Goal: Task Accomplishment & Management: Complete application form

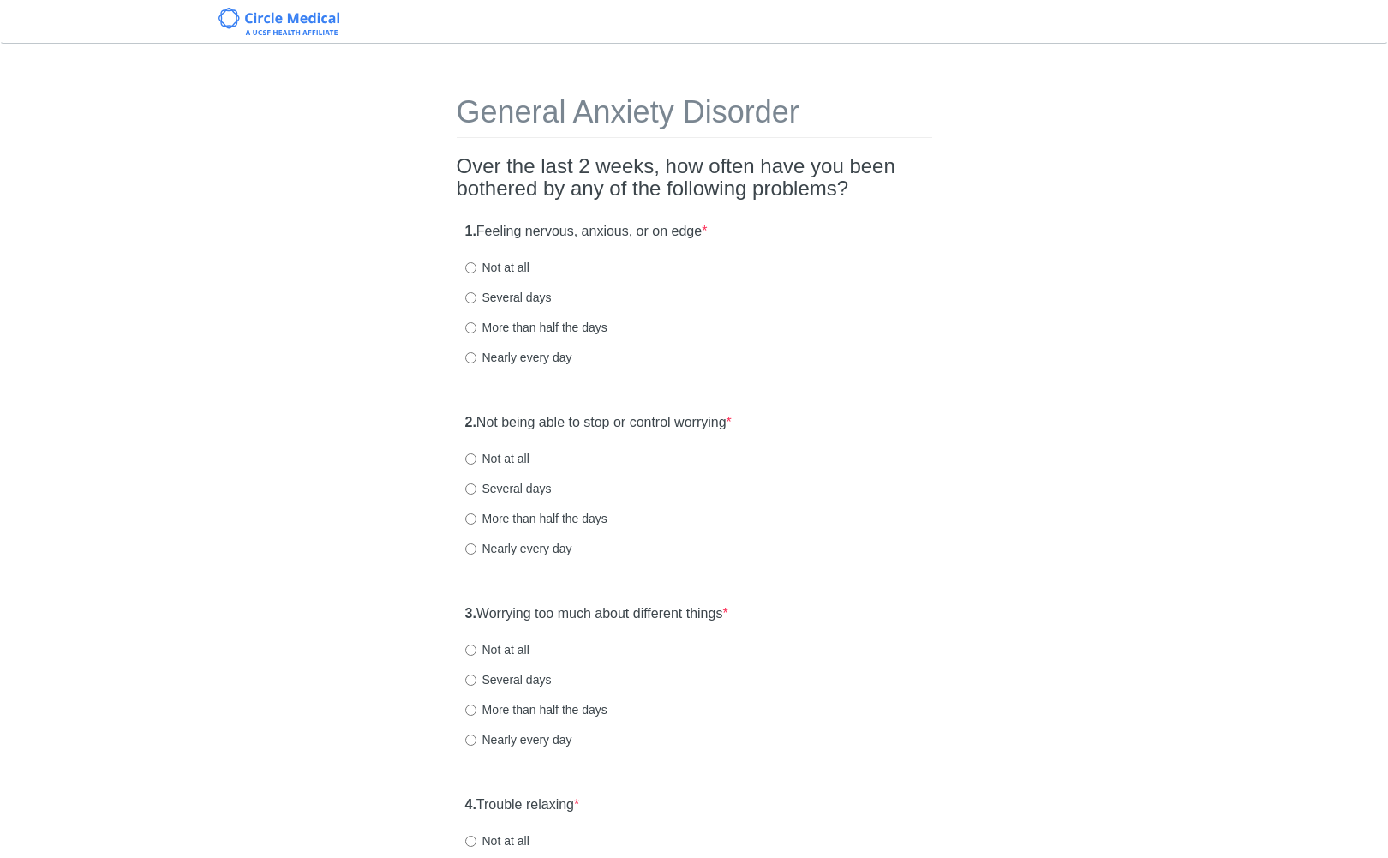
click at [957, 205] on div "General Anxiety Disorder Over the last 2 weeks, how often have you been bothere…" at bounding box center [694, 805] width 1003 height 1489
click at [500, 356] on label "Nearly every day" at bounding box center [518, 357] width 107 height 17
click at [476, 356] on input "Nearly every day" at bounding box center [470, 357] width 11 height 11
radio input "true"
click at [765, 391] on div "1. Feeling nervous, anxious, or on edge * Not at all Several days More than hal…" at bounding box center [695, 302] width 476 height 178
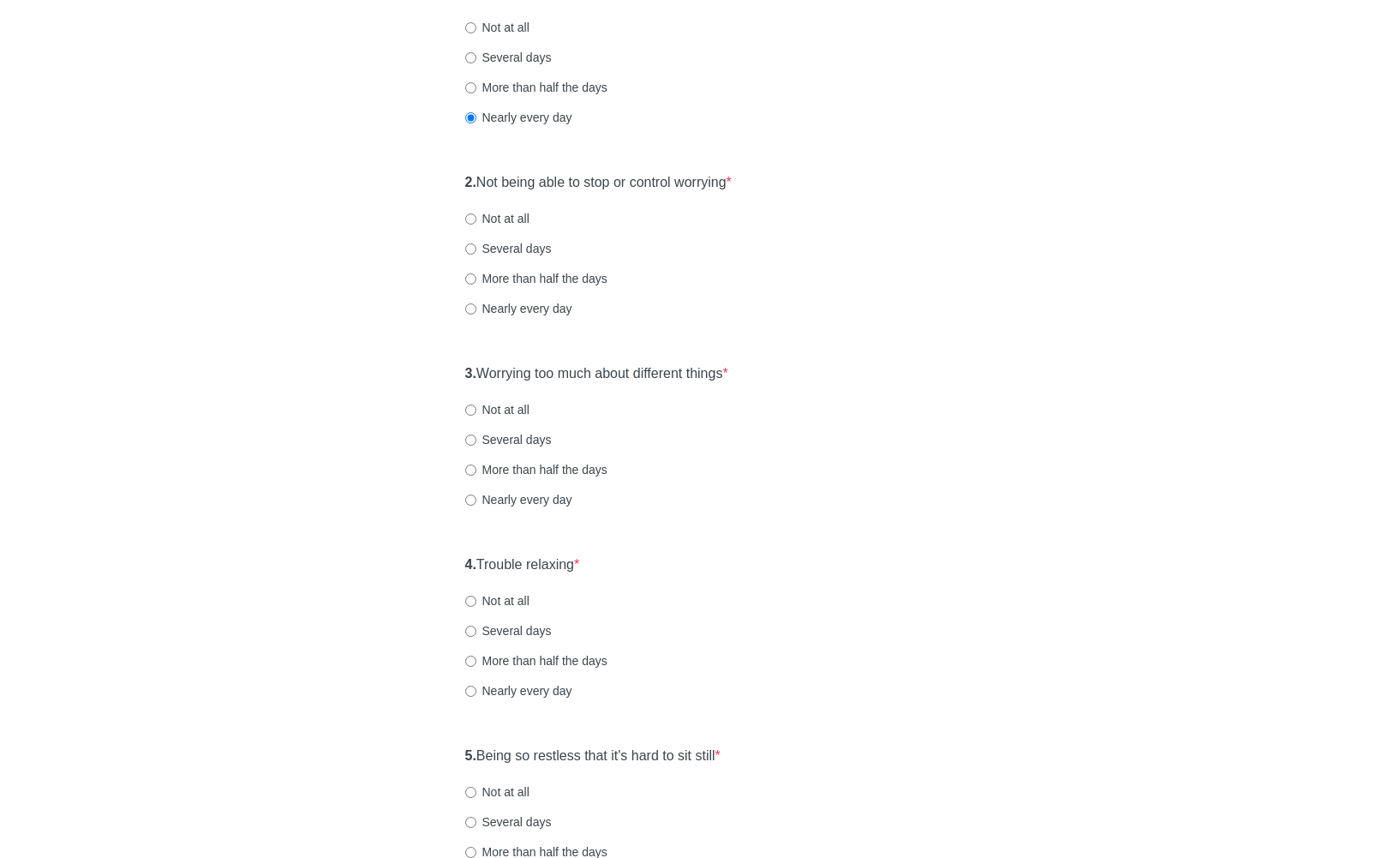
scroll to position [274, 0]
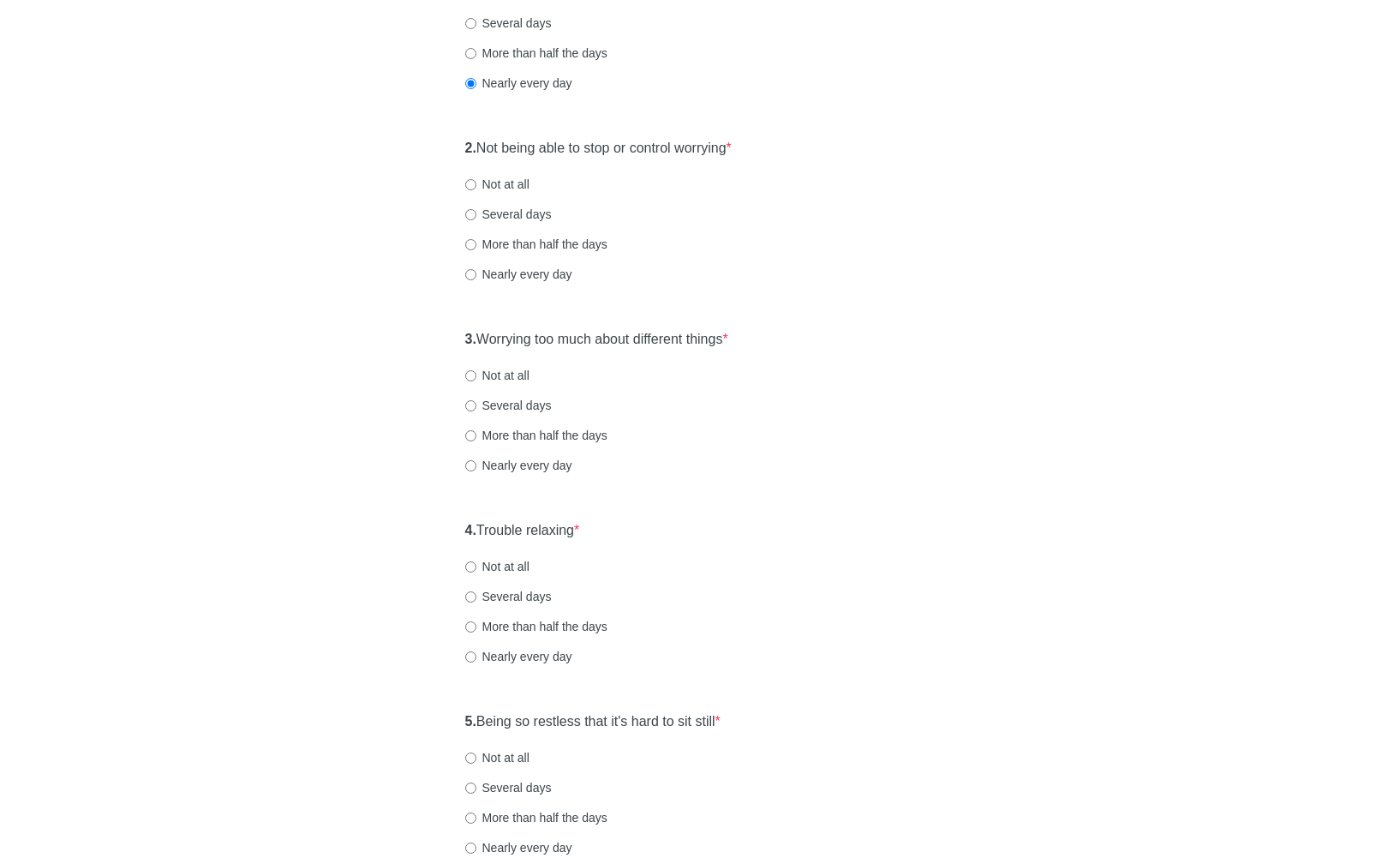
click at [532, 268] on label "Nearly every day" at bounding box center [518, 274] width 107 height 17
click at [476, 269] on input "Nearly every day" at bounding box center [470, 274] width 11 height 11
radio input "true"
click at [824, 315] on div "General Anxiety Disorder Over the last 2 weeks, how often have you been bothere…" at bounding box center [694, 531] width 501 height 1489
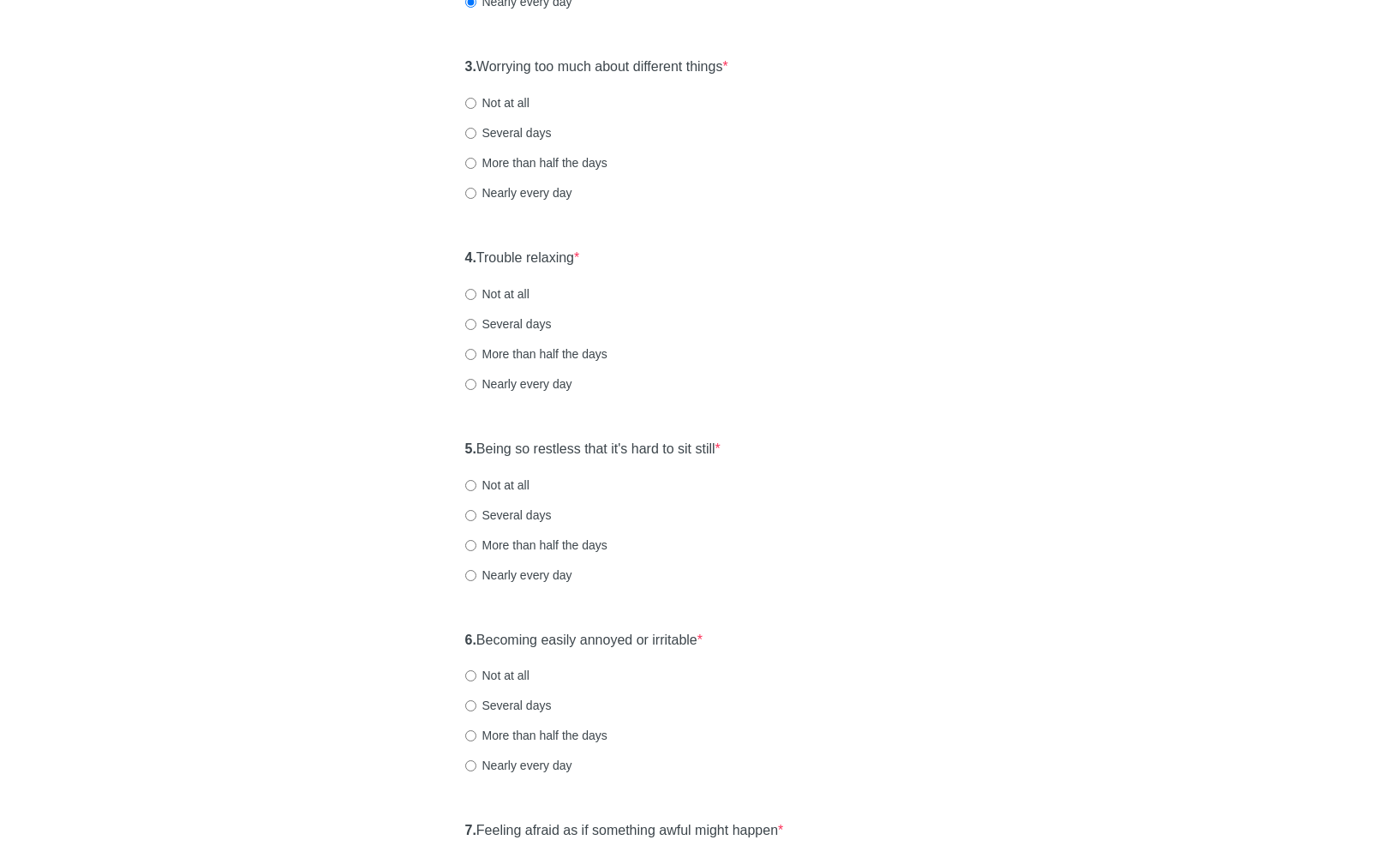
scroll to position [548, 0]
click at [491, 184] on label "Nearly every day" at bounding box center [518, 191] width 107 height 17
click at [476, 186] on input "Nearly every day" at bounding box center [470, 191] width 11 height 11
radio input "true"
click at [797, 279] on div "4. Trouble relaxing * Not at all Several days More than half the days Nearly ev…" at bounding box center [695, 327] width 476 height 178
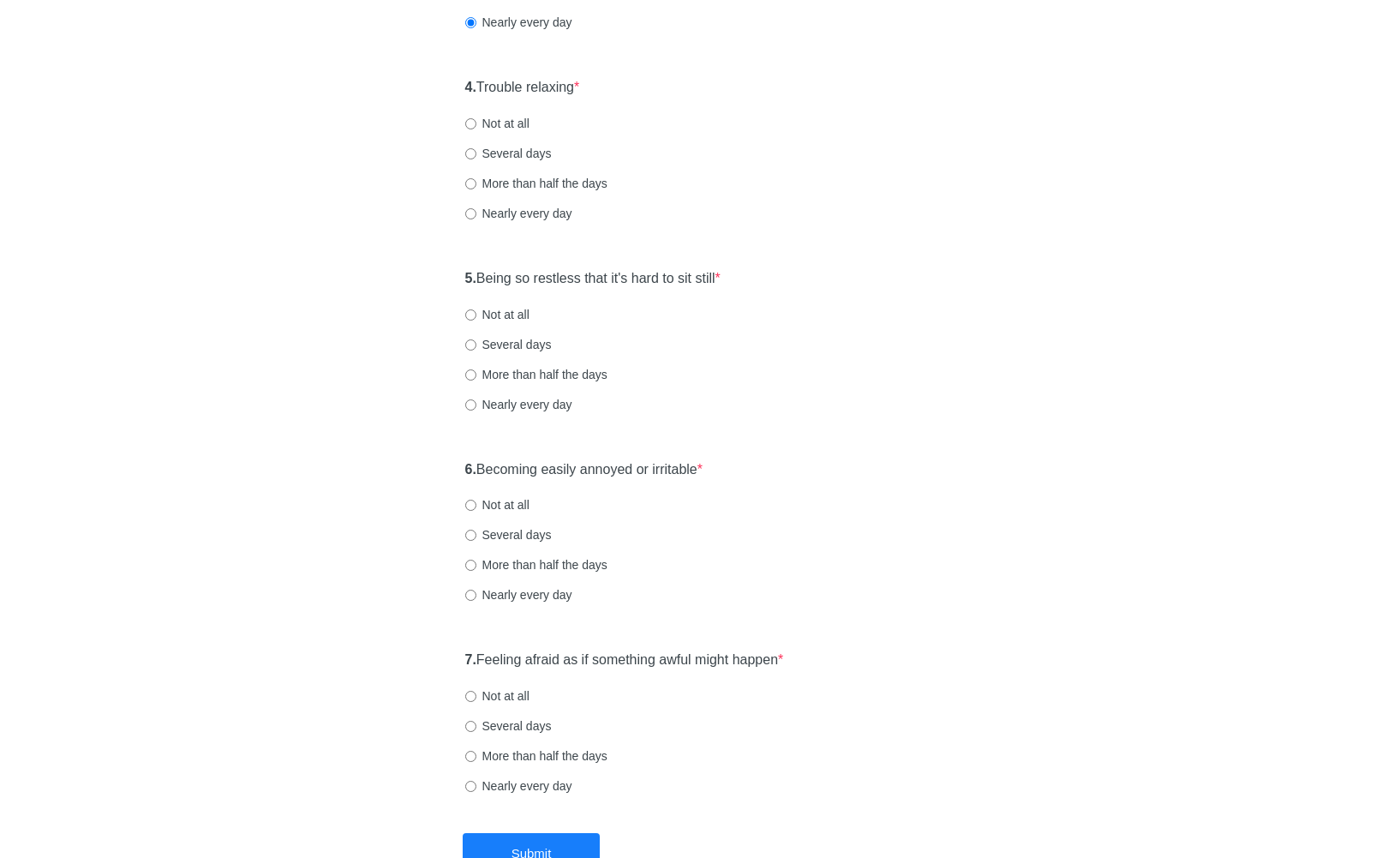
scroll to position [720, 0]
click at [507, 177] on label "More than half the days" at bounding box center [536, 180] width 142 height 17
click at [476, 177] on input "More than half the days" at bounding box center [470, 181] width 11 height 11
radio input "true"
click at [660, 290] on div "5. Being so restless that it's hard to sit still * Not at all Several days More…" at bounding box center [695, 347] width 476 height 178
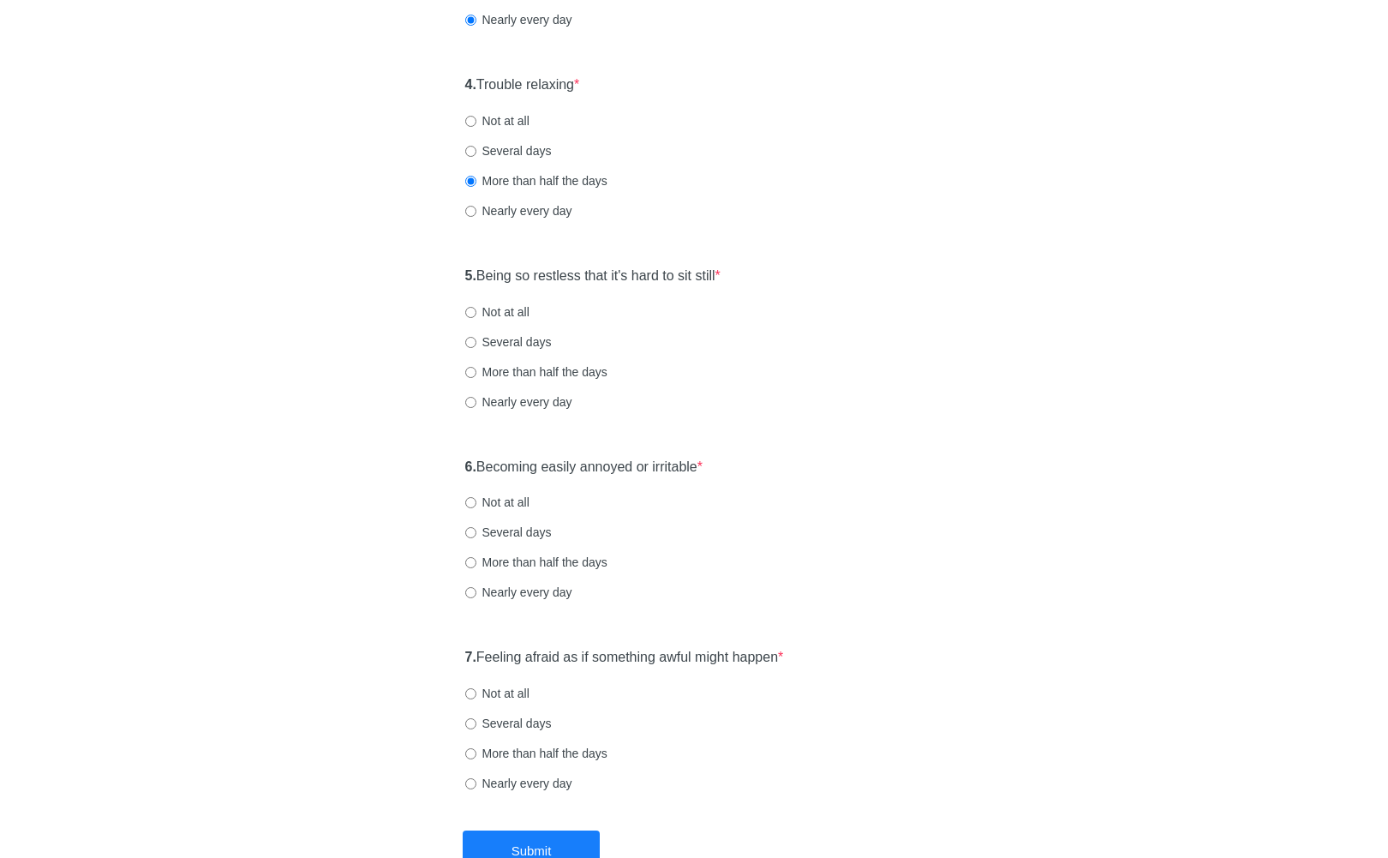
click at [659, 270] on label "5. Being so restless that it's hard to sit still *" at bounding box center [592, 277] width 255 height 20
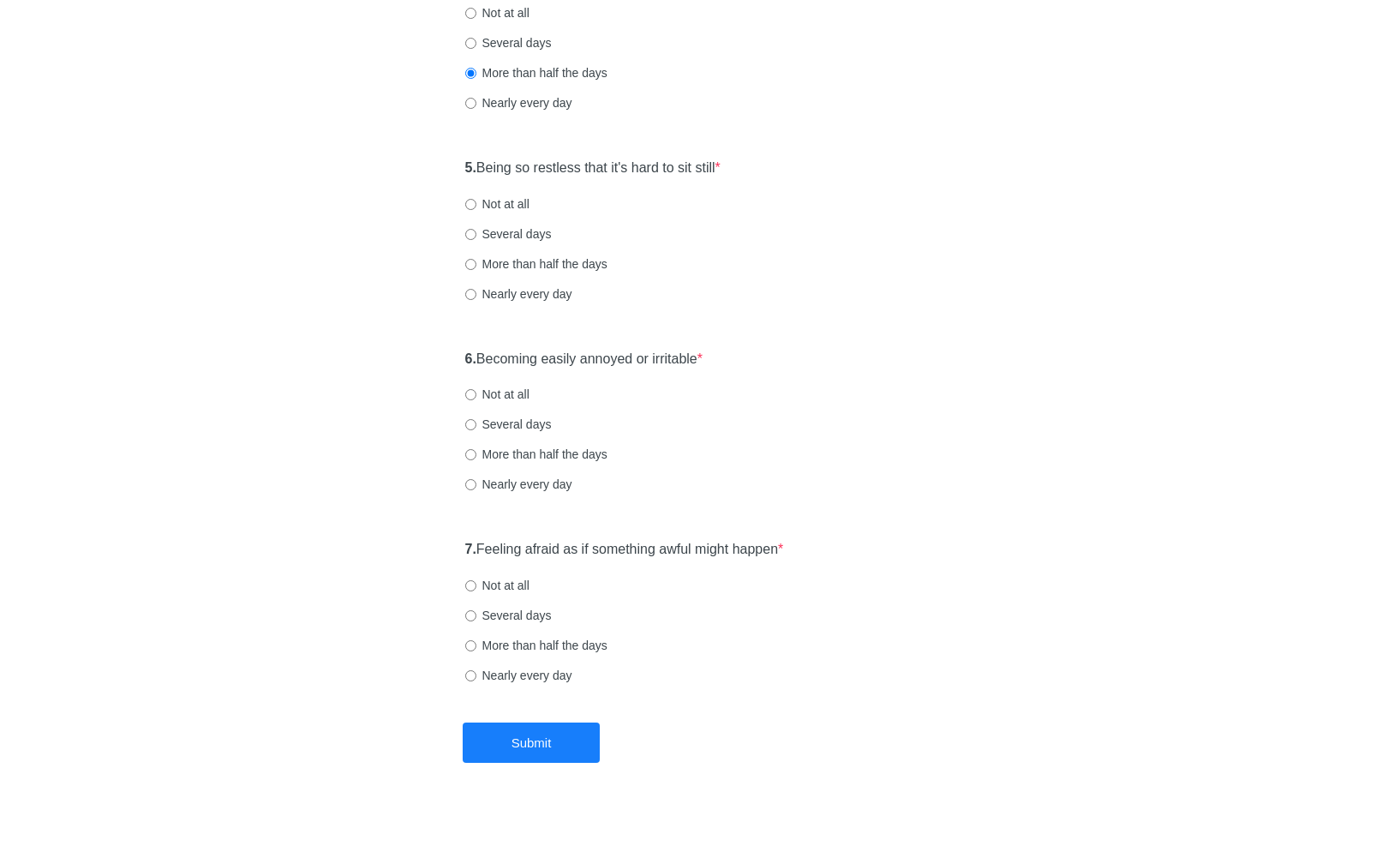
scroll to position [836, 0]
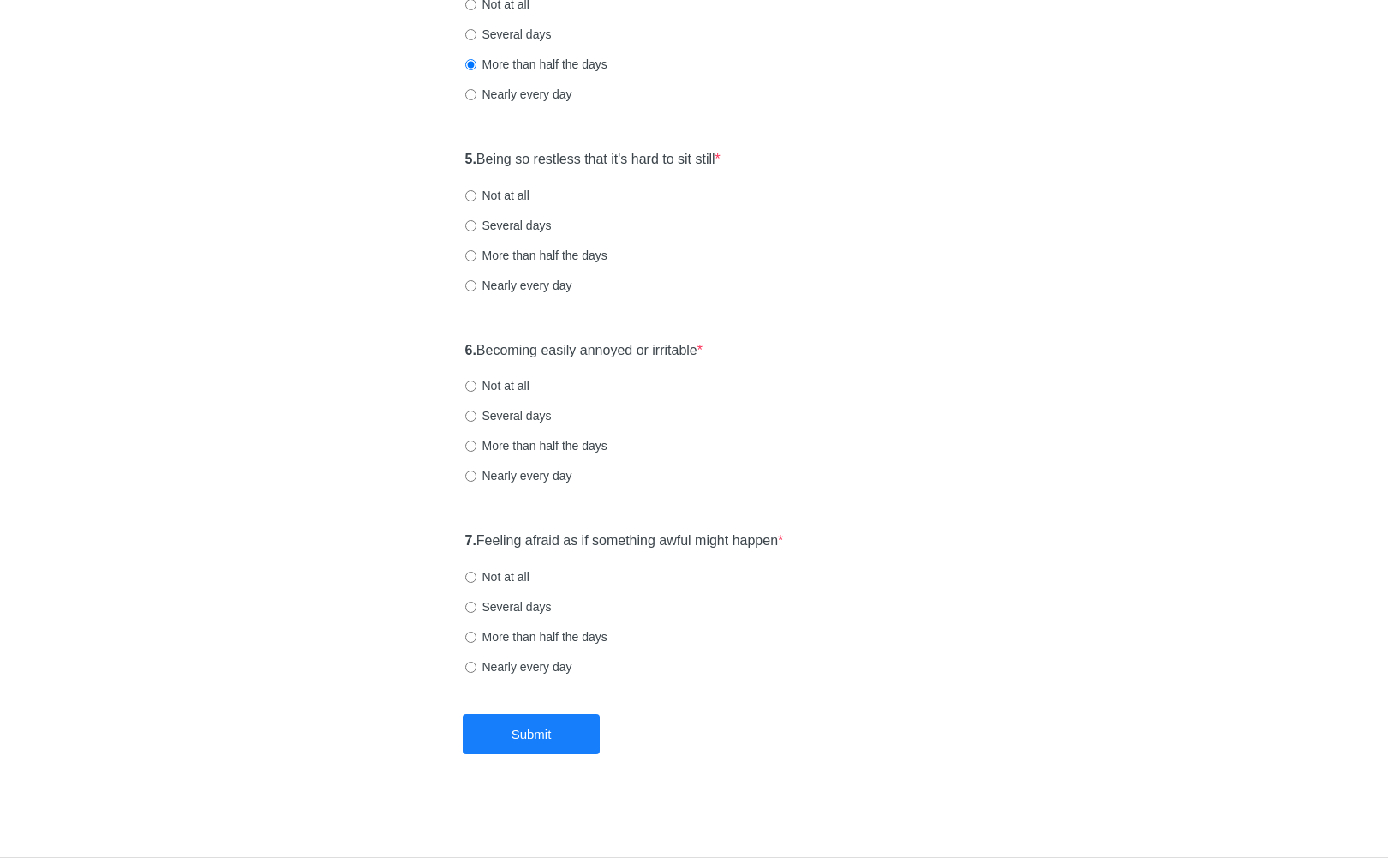
click at [522, 230] on label "Several days" at bounding box center [508, 225] width 87 height 17
click at [476, 230] on input "Several days" at bounding box center [470, 225] width 11 height 11
radio input "true"
click at [800, 269] on div "5. Being so restless that it's hard to sit still * Not at all Several days More…" at bounding box center [695, 230] width 476 height 178
click at [620, 348] on label "6. Becoming easily annoyed or irritable *" at bounding box center [584, 351] width 238 height 20
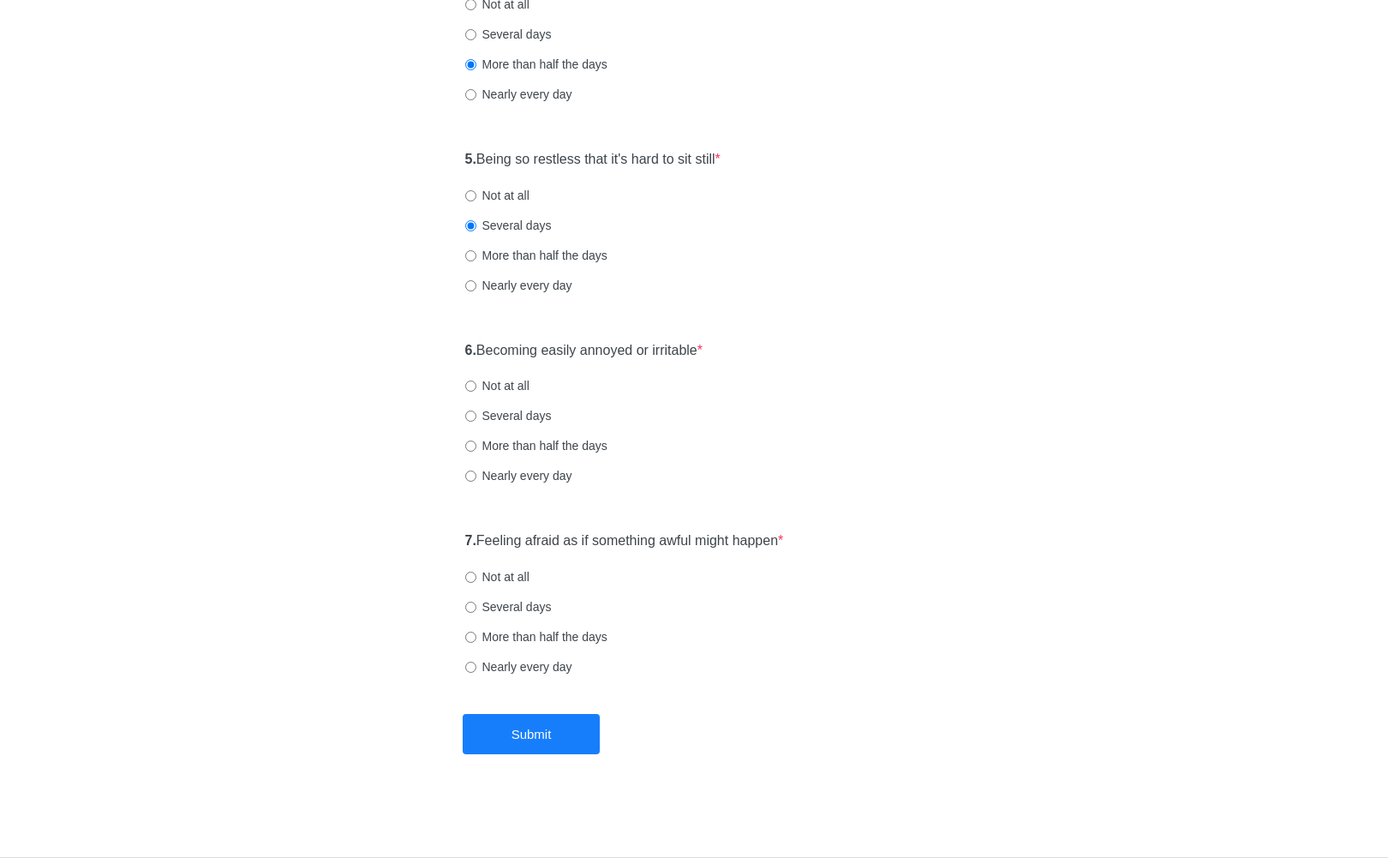
click at [493, 387] on label "Not at all" at bounding box center [497, 385] width 64 height 17
click at [476, 387] on input "Not at all" at bounding box center [470, 386] width 11 height 11
radio input "true"
click at [591, 541] on label "7. Feeling afraid as if something awful might happen *" at bounding box center [624, 541] width 319 height 20
drag, startPoint x: 506, startPoint y: 604, endPoint x: 540, endPoint y: 672, distance: 75.5
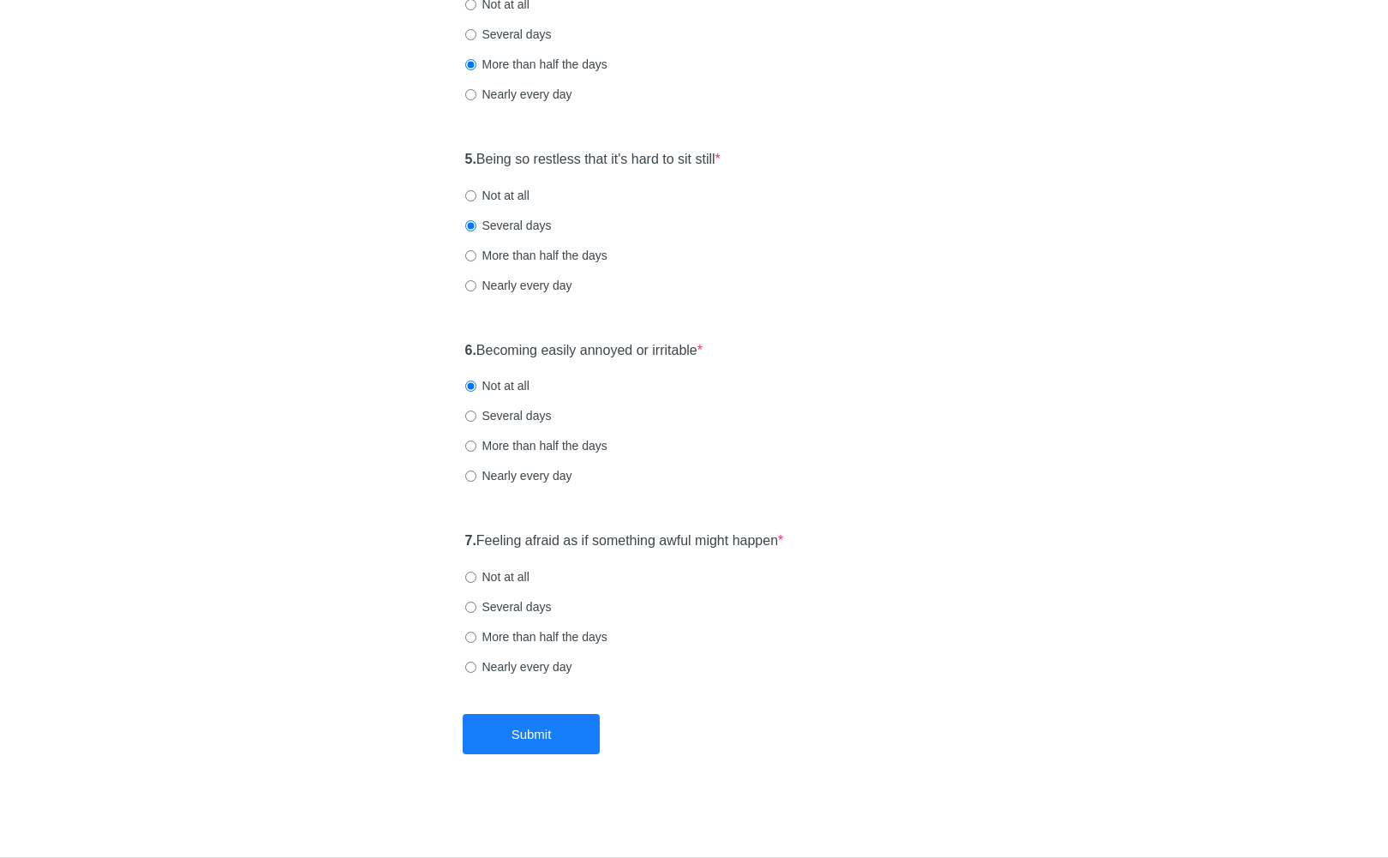
click at [506, 604] on label "Several days" at bounding box center [508, 606] width 87 height 17
click at [476, 604] on input "Several days" at bounding box center [470, 607] width 11 height 11
radio input "true"
click at [563, 722] on button "Submit" at bounding box center [531, 734] width 137 height 40
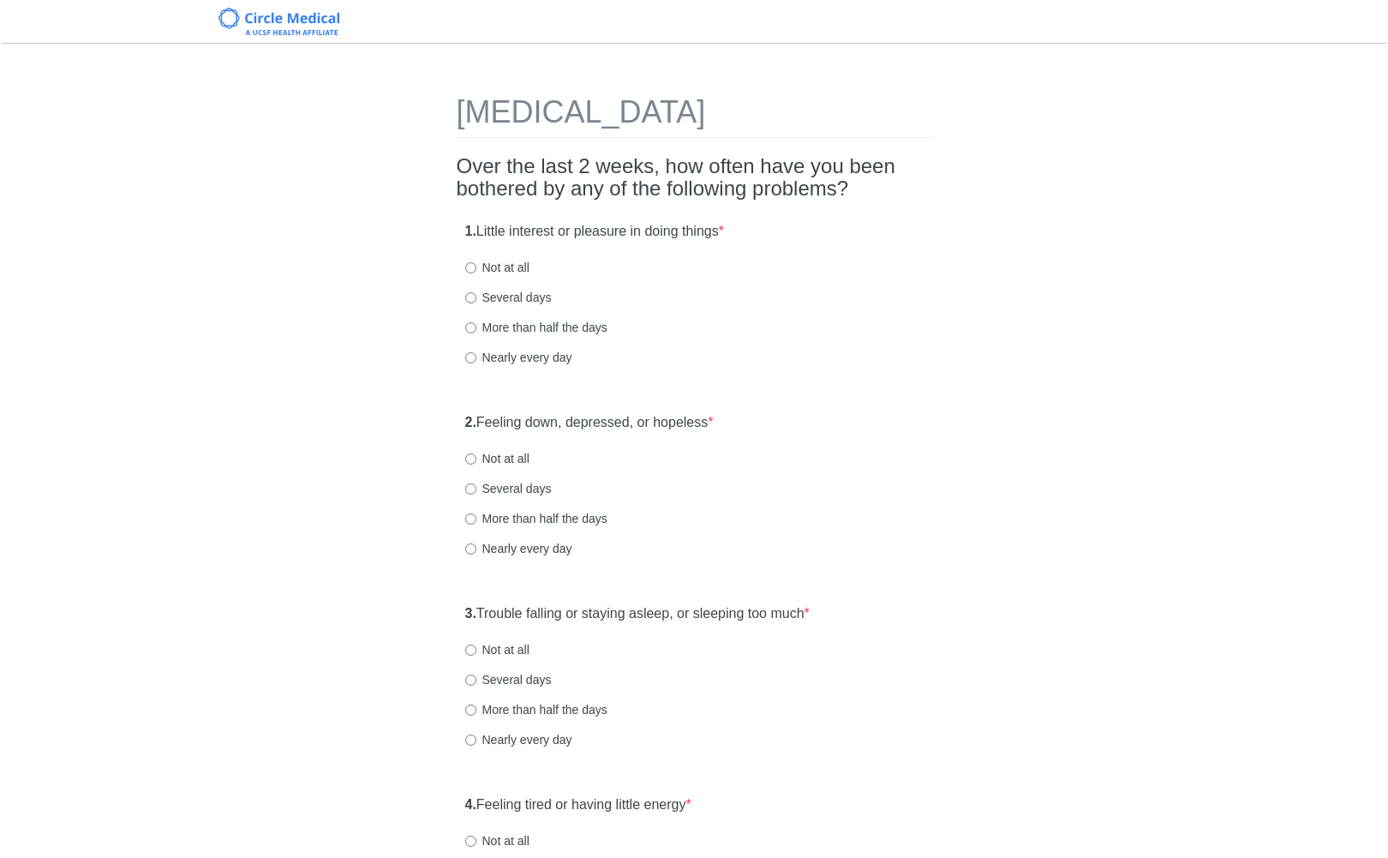
click at [518, 268] on label "Not at all" at bounding box center [497, 267] width 64 height 17
click at [476, 268] on input "Not at all" at bounding box center [470, 267] width 11 height 11
radio input "true"
click at [812, 359] on div "Nearly every day" at bounding box center [694, 357] width 458 height 17
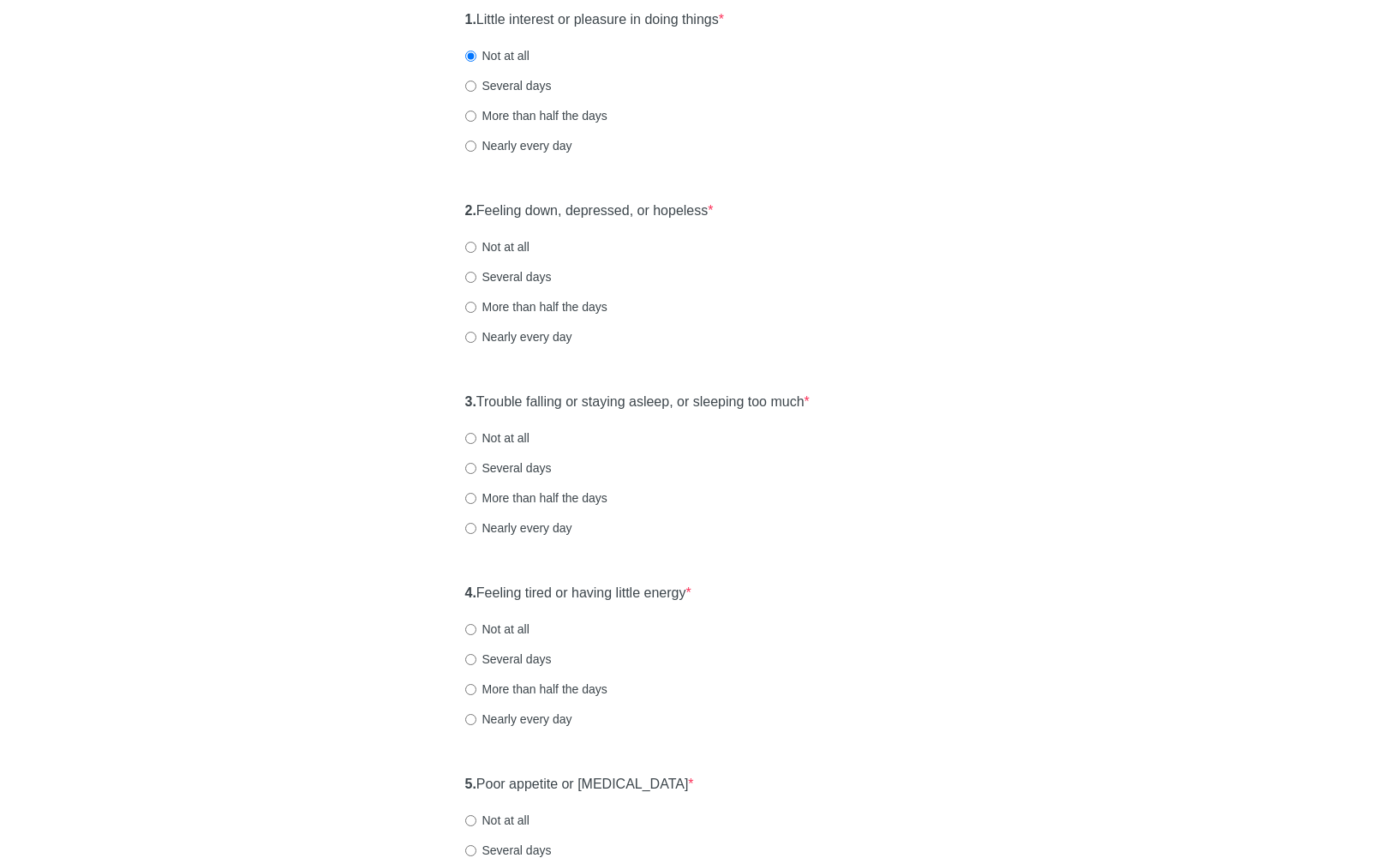
scroll to position [214, 0]
click at [518, 246] on label "Not at all" at bounding box center [497, 246] width 64 height 17
click at [476, 246] on input "Not at all" at bounding box center [470, 247] width 11 height 11
radio input "true"
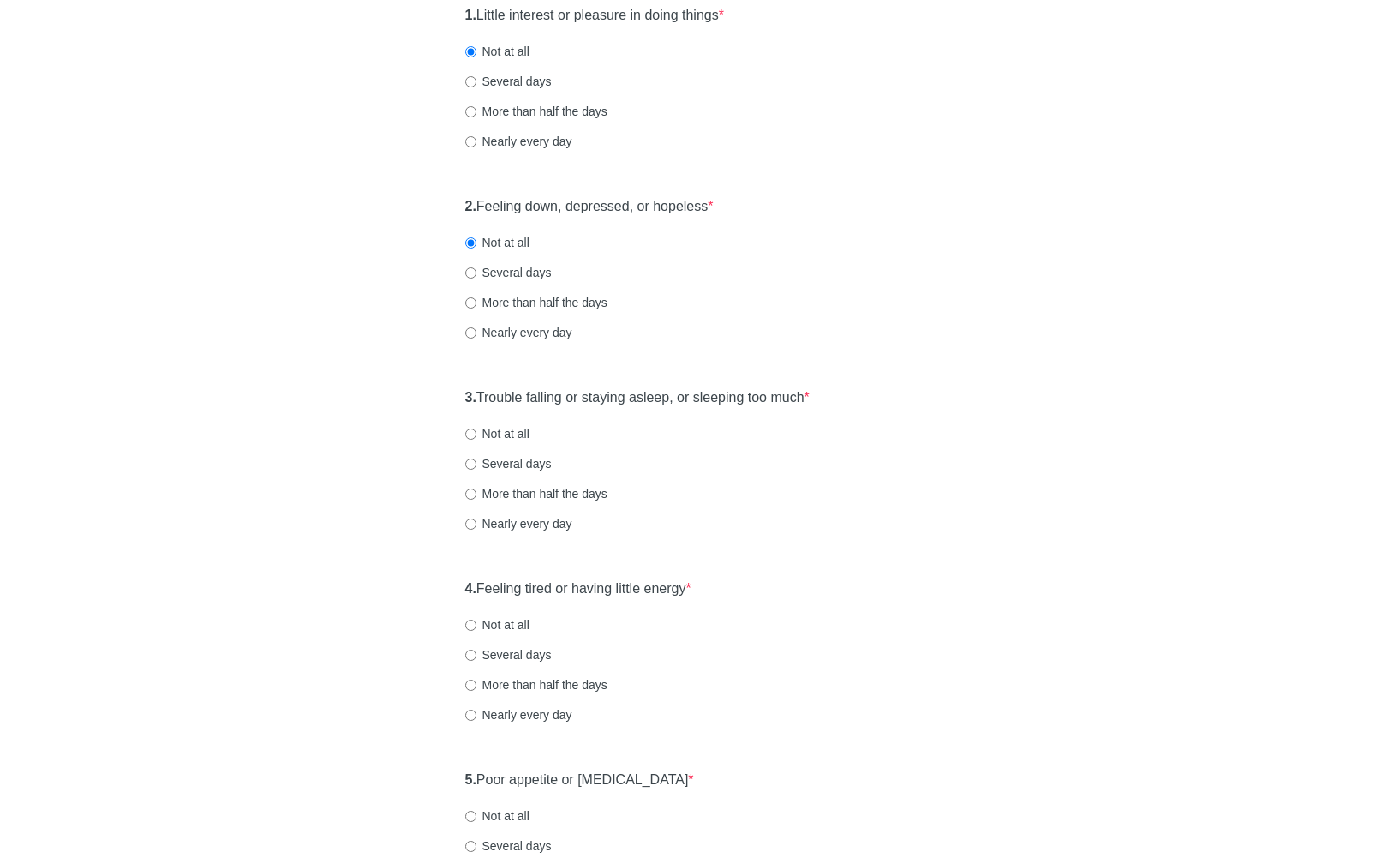
click at [661, 397] on label "3. Trouble falling or staying asleep, or sleeping too much *" at bounding box center [637, 398] width 345 height 20
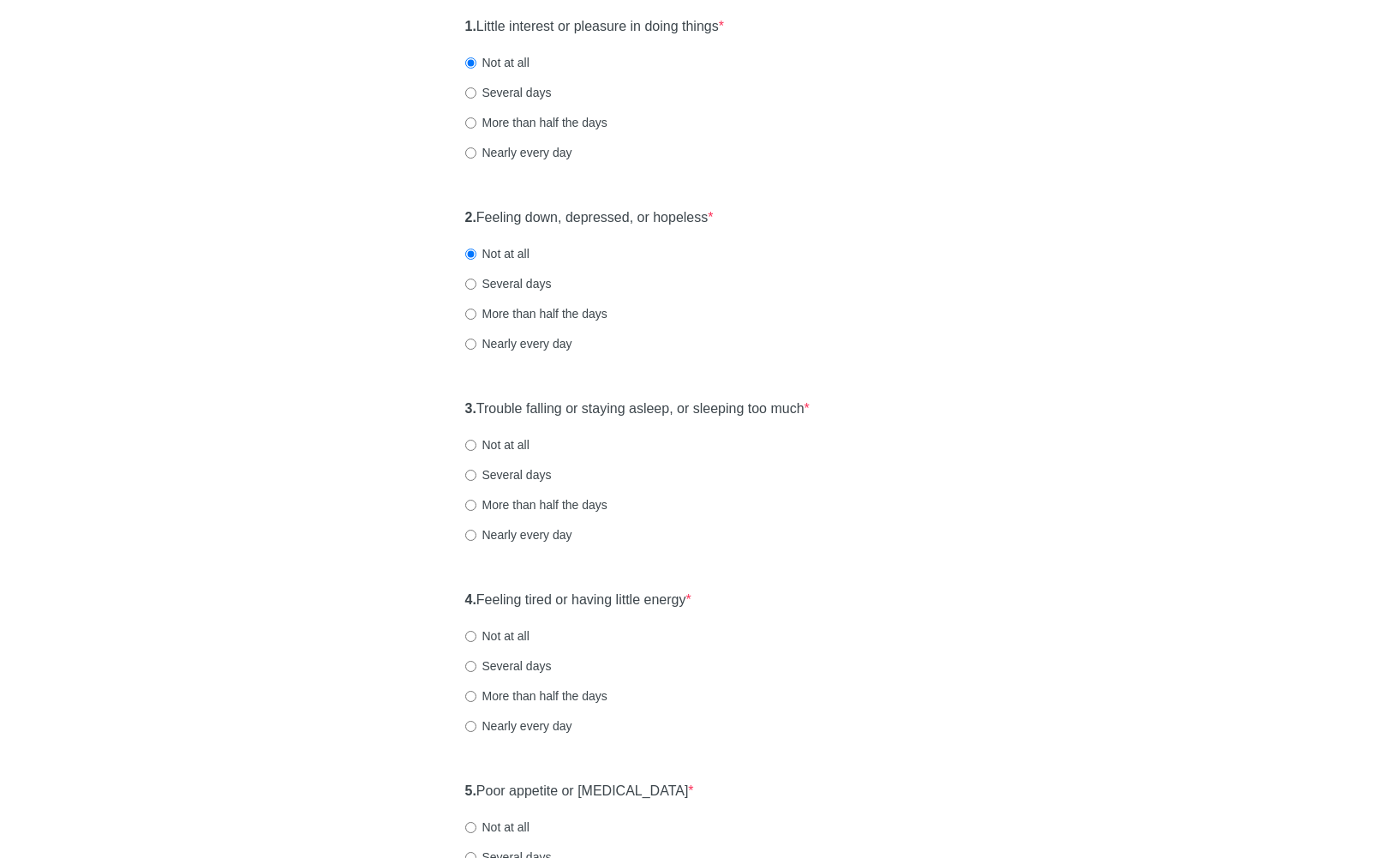
scroll to position [204, 0]
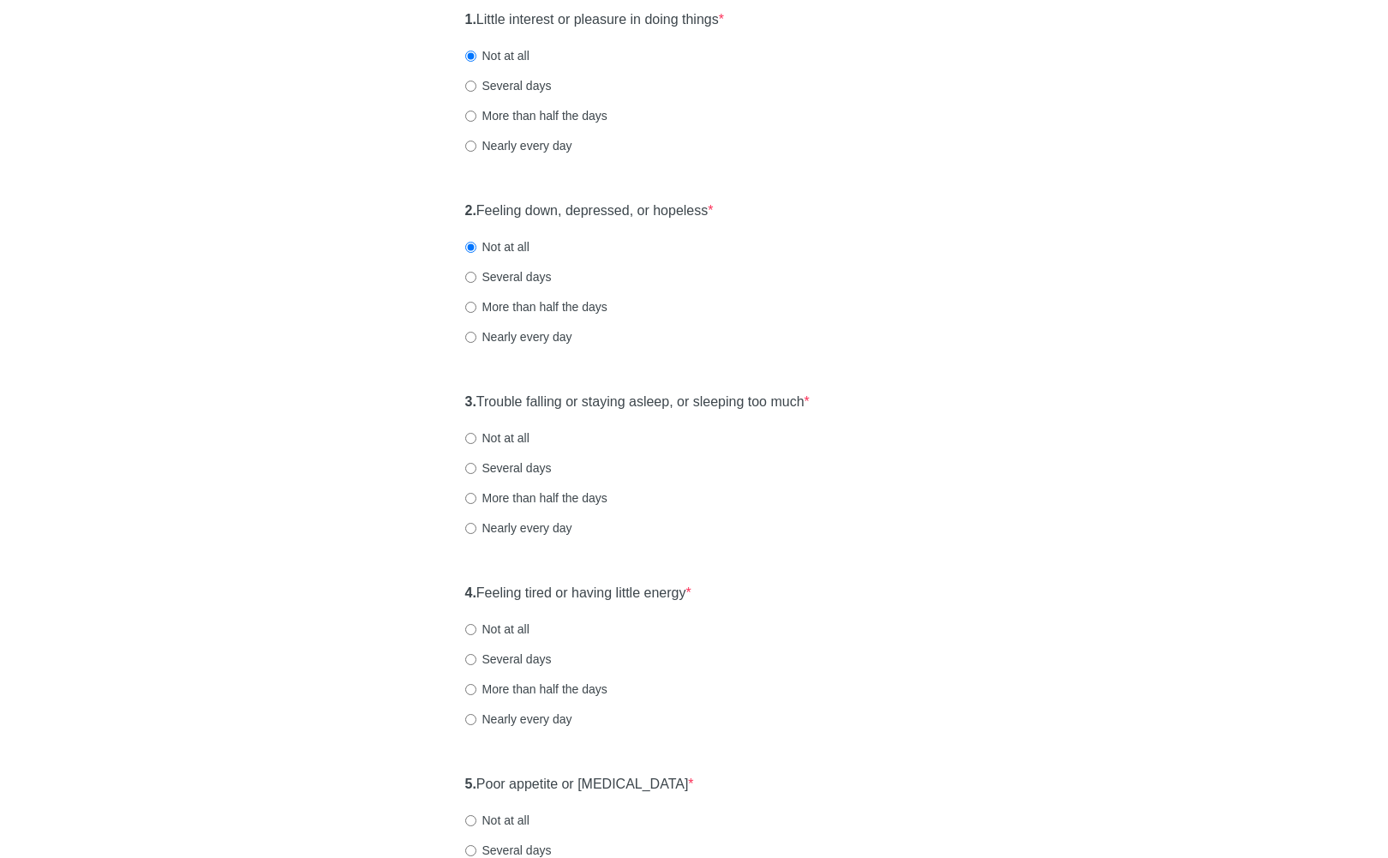
click at [653, 410] on label "3. Trouble falling or staying asleep, or sleeping too much *" at bounding box center [637, 403] width 345 height 20
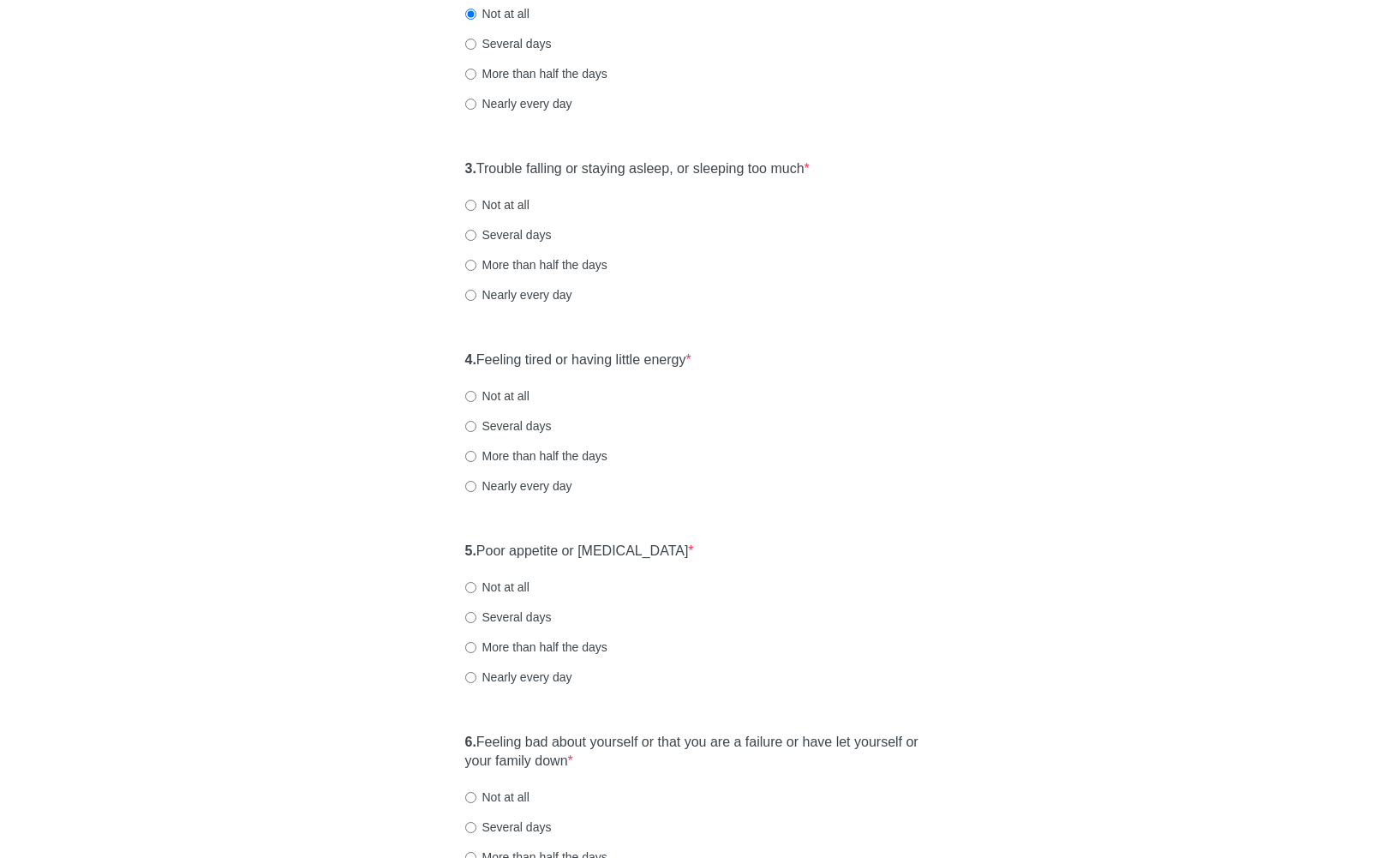
scroll to position [448, 0]
click at [514, 228] on label "Several days" at bounding box center [508, 231] width 87 height 17
click at [476, 228] on input "Several days" at bounding box center [470, 231] width 11 height 11
radio input "true"
click at [548, 356] on label "4. Feeling tired or having little energy *" at bounding box center [578, 357] width 226 height 20
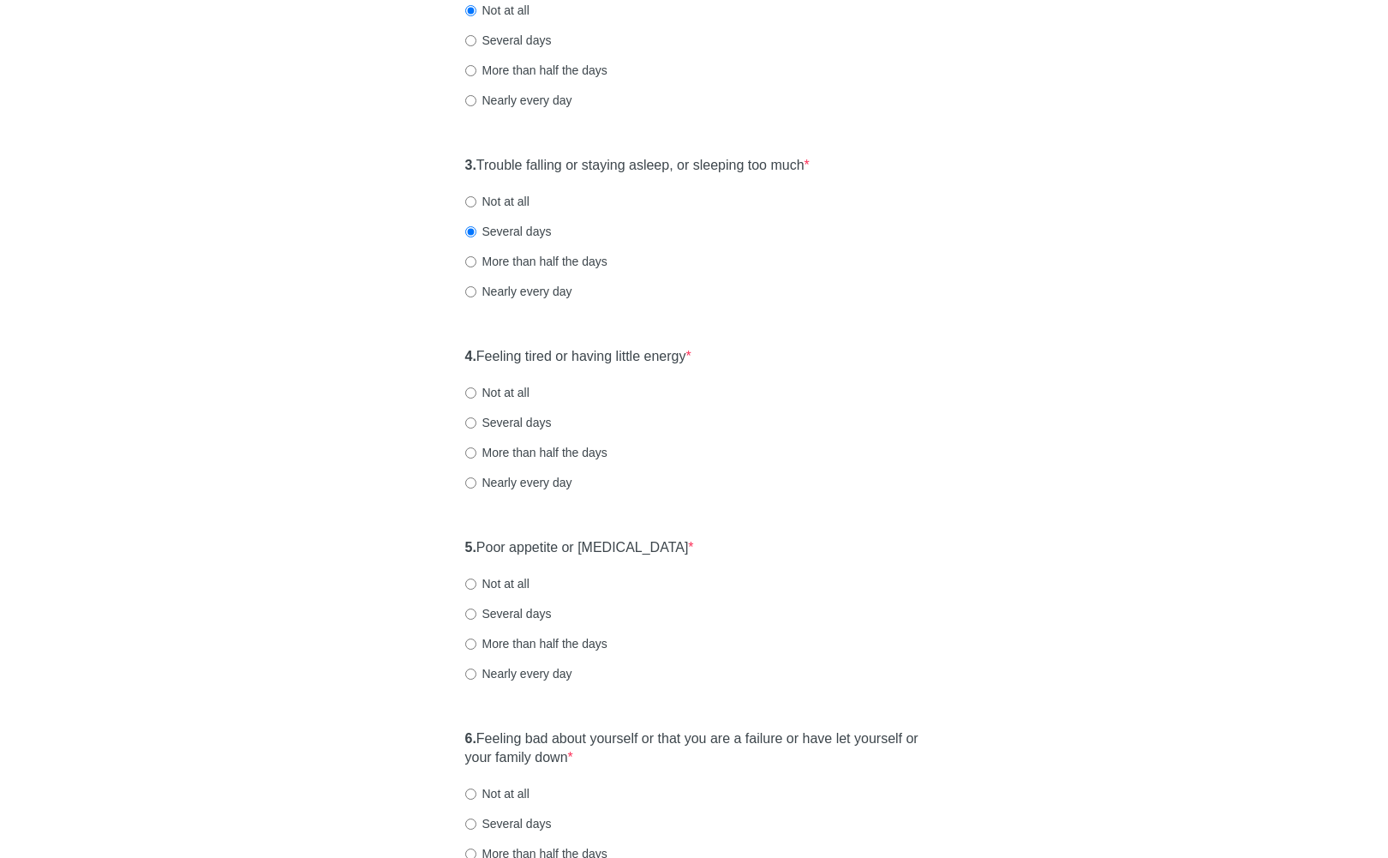
click at [830, 360] on div "4. Feeling tired or having little energy * Not at all Several days More than ha…" at bounding box center [695, 428] width 476 height 178
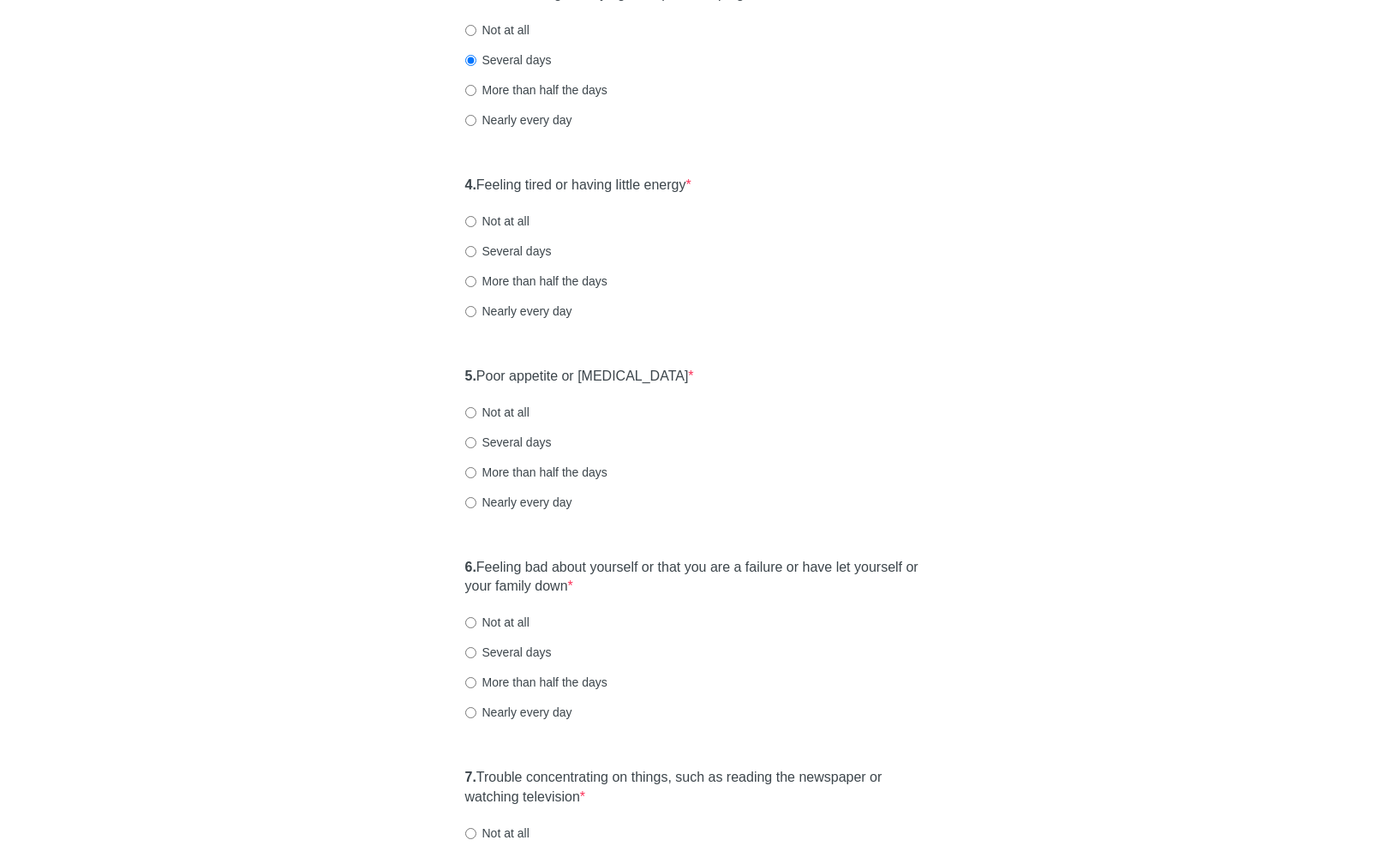
scroll to position [654, 0]
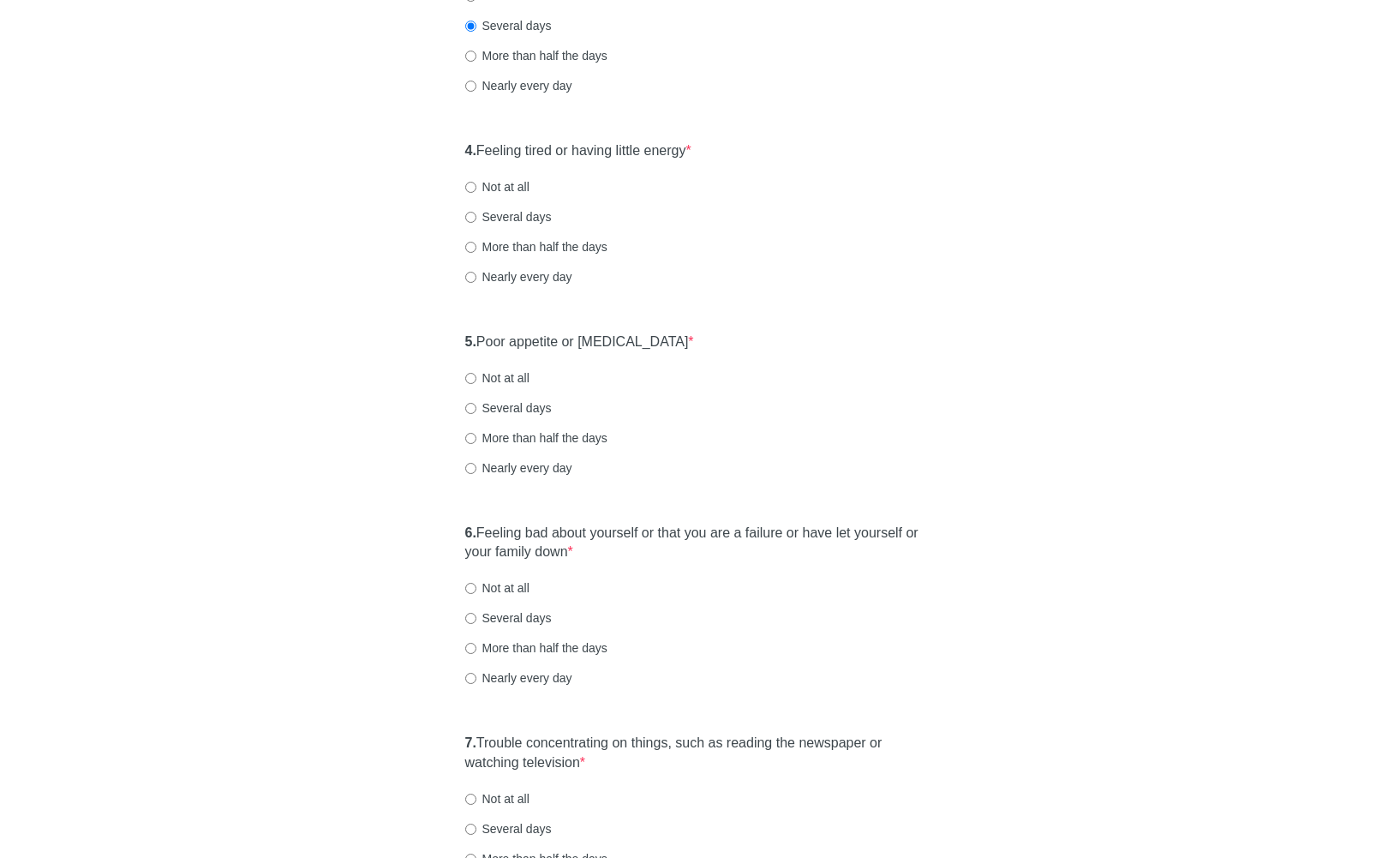
click at [533, 191] on div "Not at all" at bounding box center [694, 186] width 458 height 17
click at [523, 191] on label "Not at all" at bounding box center [497, 186] width 64 height 17
click at [476, 191] on input "Not at all" at bounding box center [470, 187] width 11 height 11
radio input "true"
click at [648, 339] on label "5. Poor appetite or overeating *" at bounding box center [579, 343] width 229 height 20
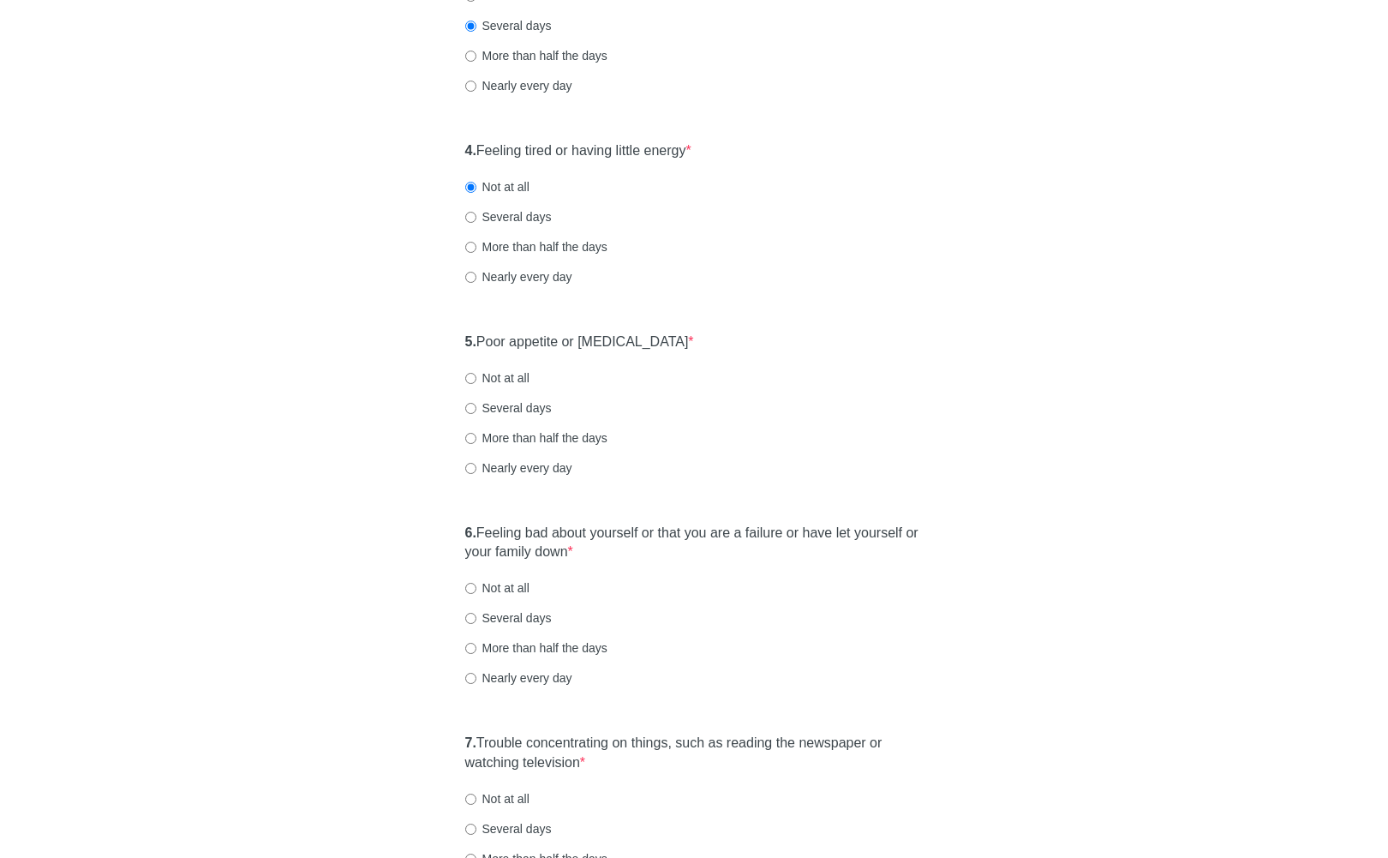
click at [876, 368] on div "5. Poor appetite or overeating * Not at all Several days More than half the day…" at bounding box center [695, 413] width 476 height 178
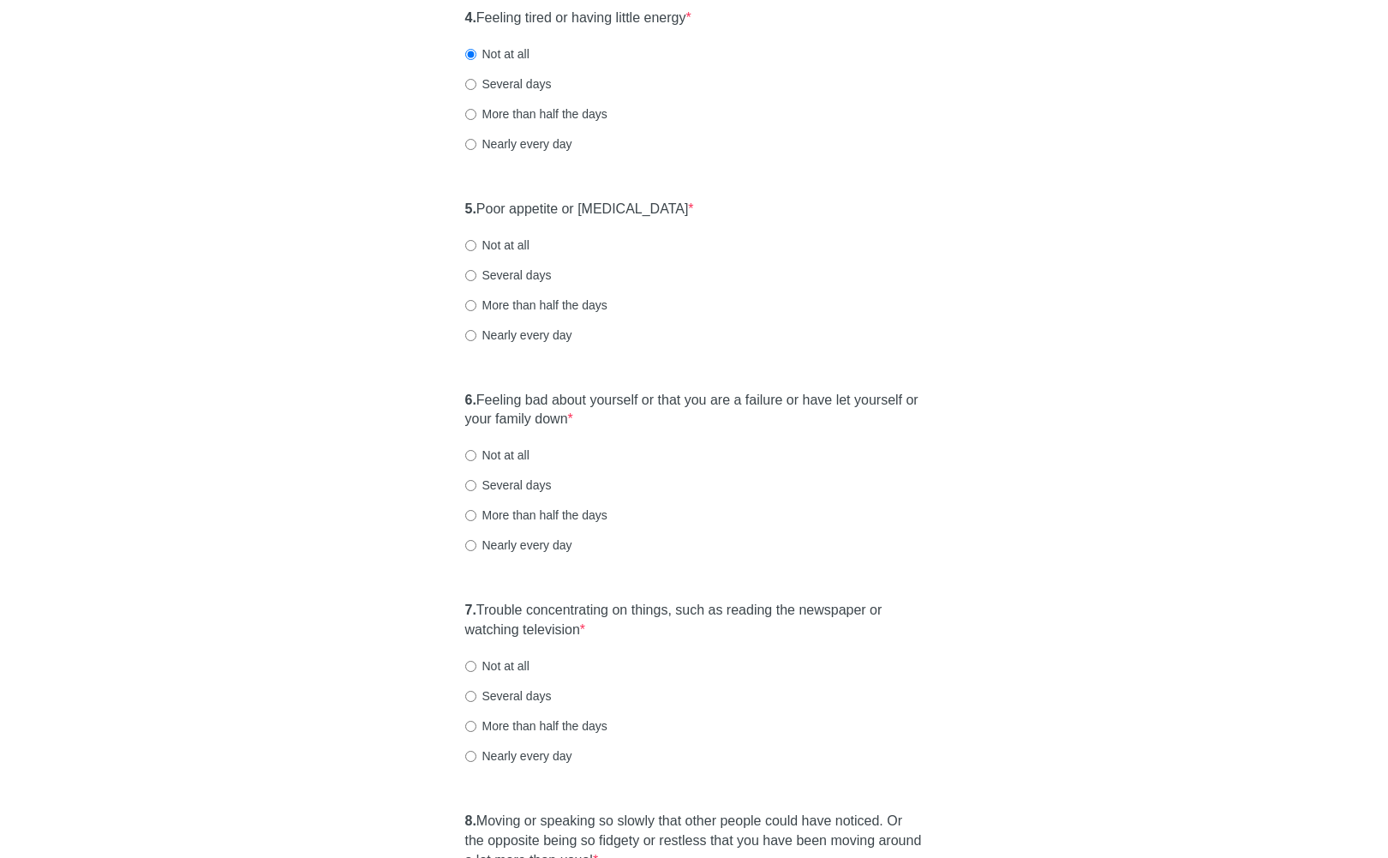
scroll to position [791, 0]
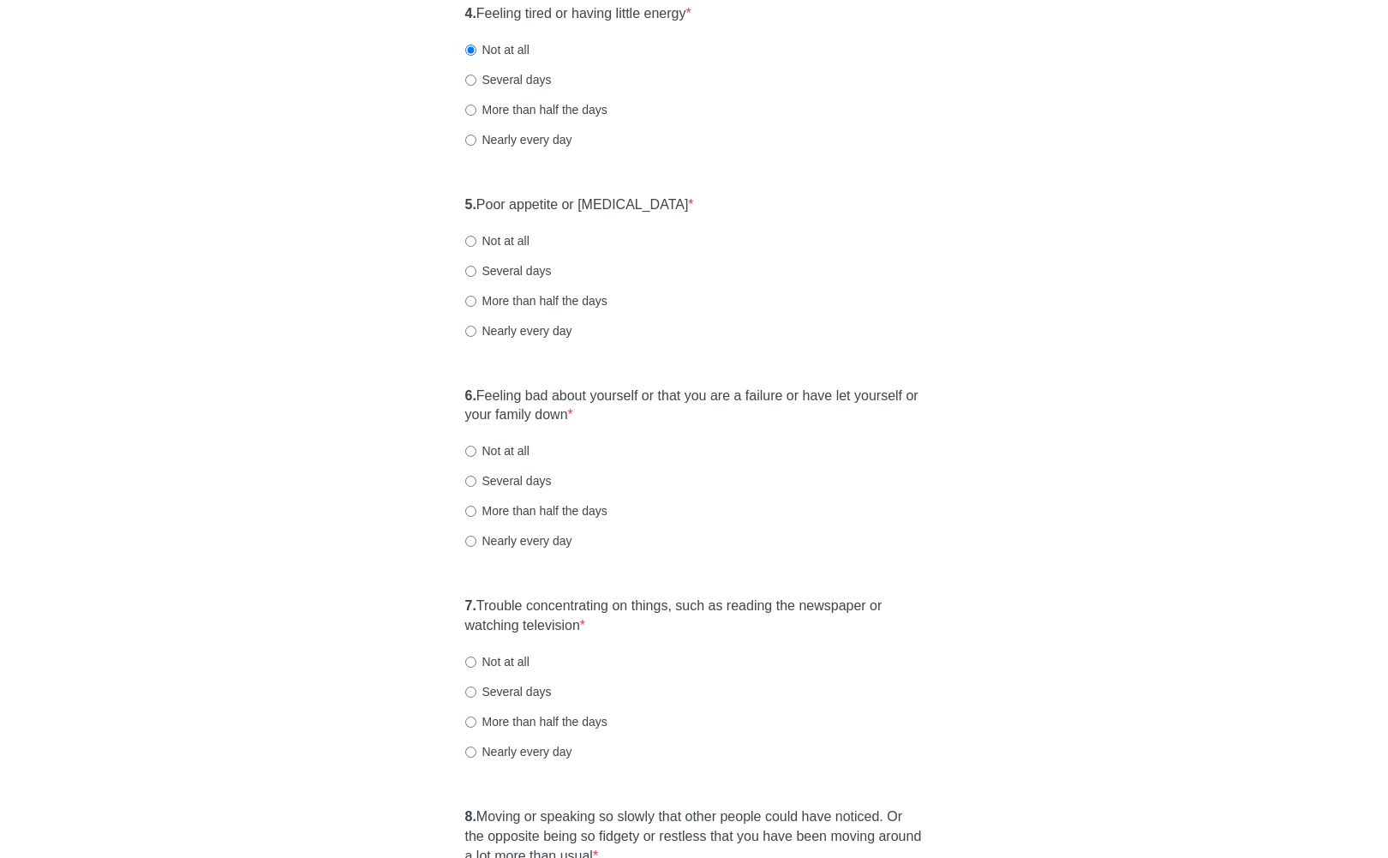
click at [504, 247] on label "Not at all" at bounding box center [497, 240] width 64 height 17
click at [476, 247] on input "Not at all" at bounding box center [470, 241] width 11 height 11
radio input "true"
click at [638, 390] on label "6. Feeling bad about yourself or that you are a failure or have let yourself or…" at bounding box center [694, 406] width 458 height 39
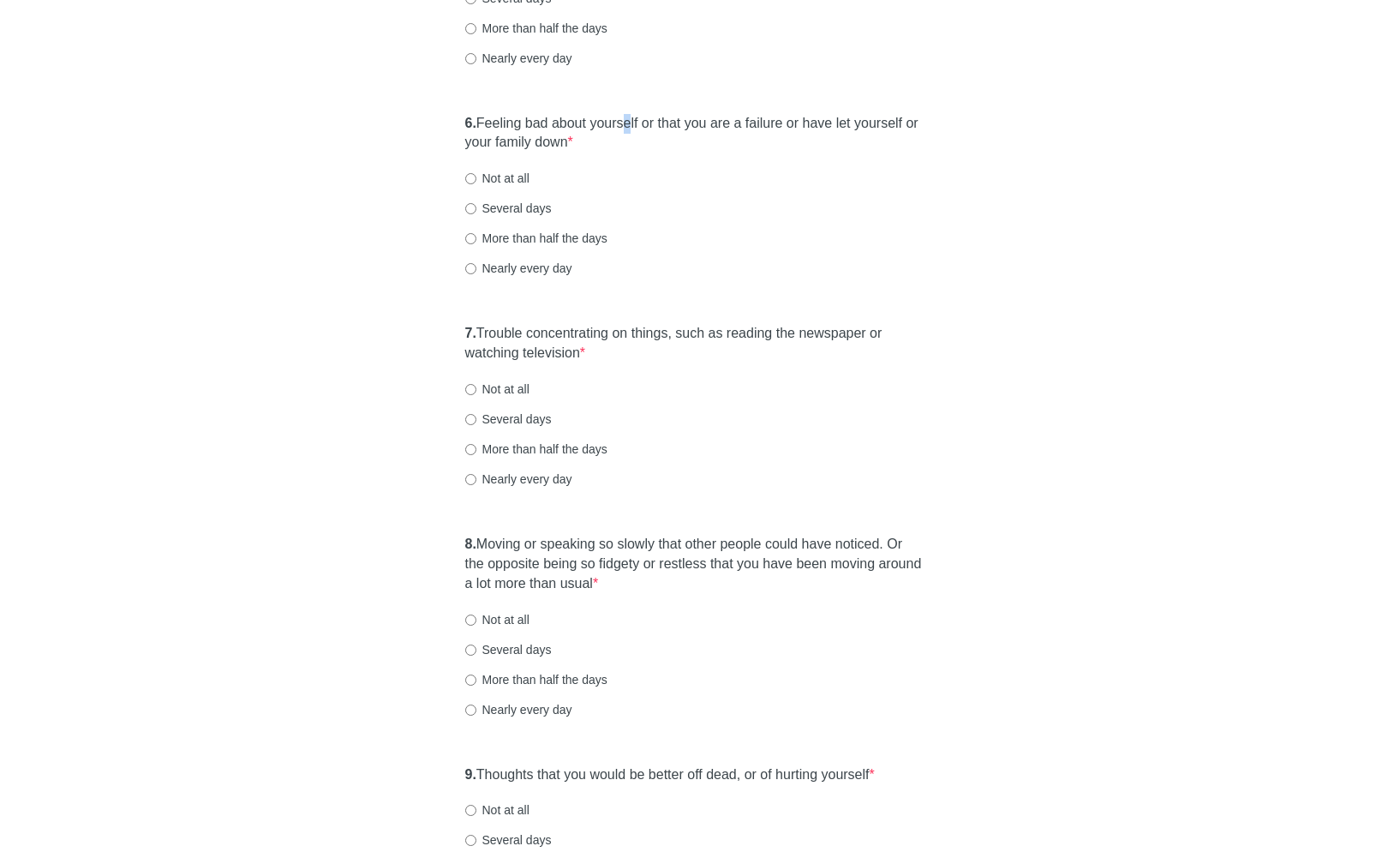
scroll to position [1065, 0]
click at [497, 180] on label "Not at all" at bounding box center [497, 176] width 64 height 17
click at [476, 180] on input "Not at all" at bounding box center [470, 176] width 11 height 11
radio input "true"
drag, startPoint x: 634, startPoint y: 334, endPoint x: 710, endPoint y: 348, distance: 77.5
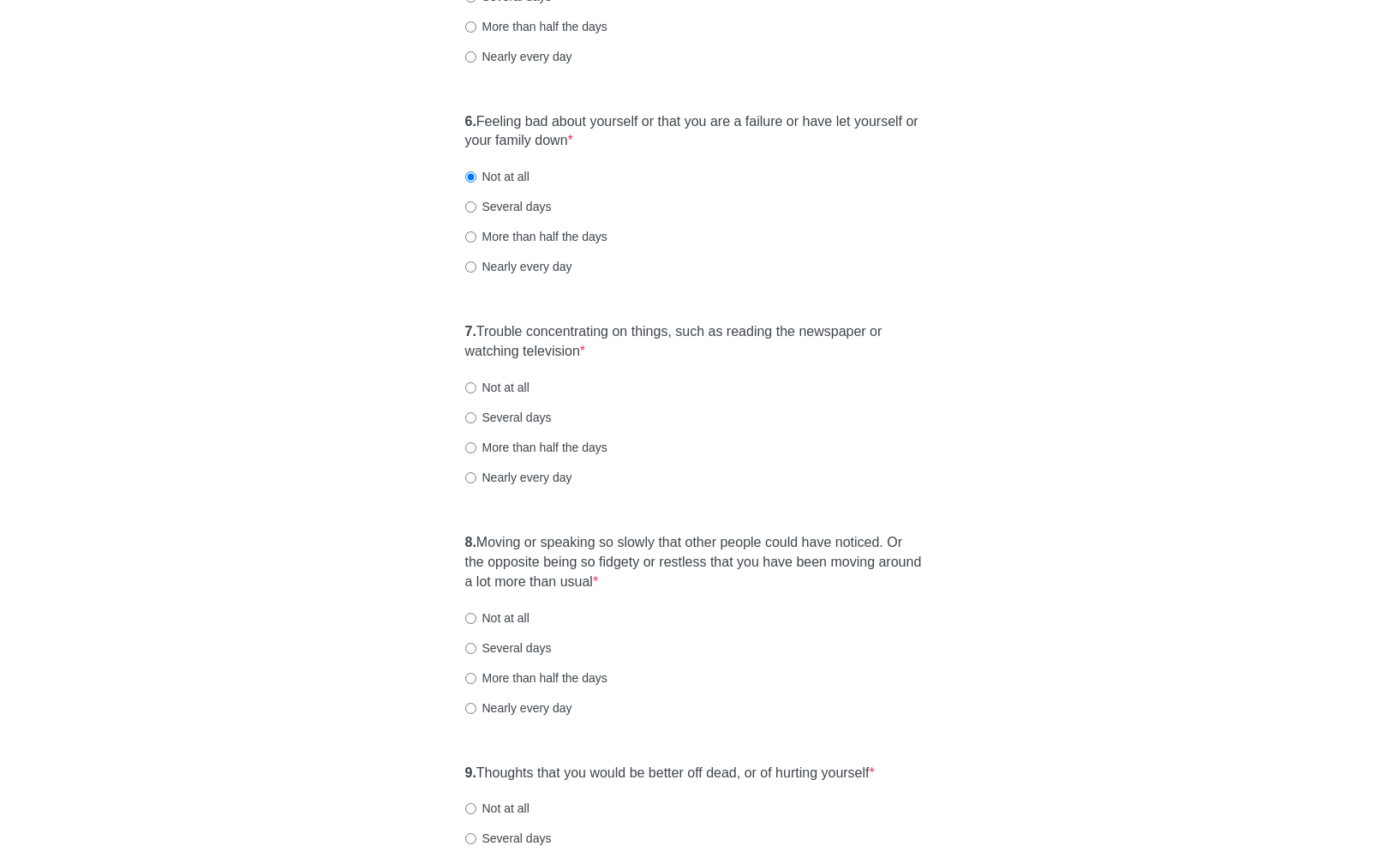
click at [633, 334] on label "7. Trouble concentrating on things, such as reading the newspaper or watching t…" at bounding box center [694, 341] width 458 height 39
click at [824, 383] on div "Not at all" at bounding box center [694, 387] width 458 height 17
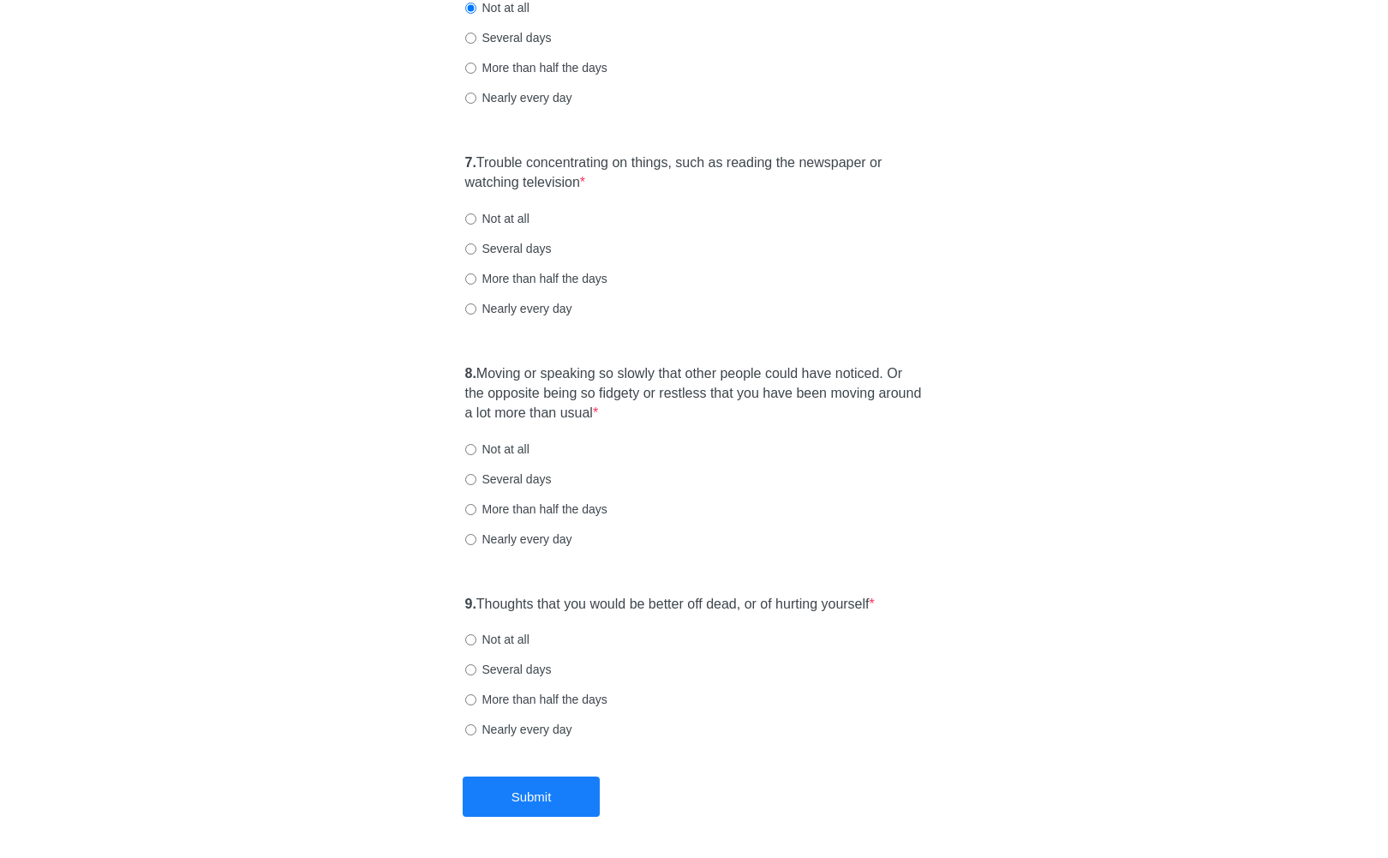
scroll to position [1237, 0]
click at [494, 219] on label "Not at all" at bounding box center [497, 215] width 64 height 17
click at [476, 219] on input "Not at all" at bounding box center [470, 216] width 11 height 11
radio input "true"
click at [493, 245] on label "Several days" at bounding box center [508, 245] width 87 height 17
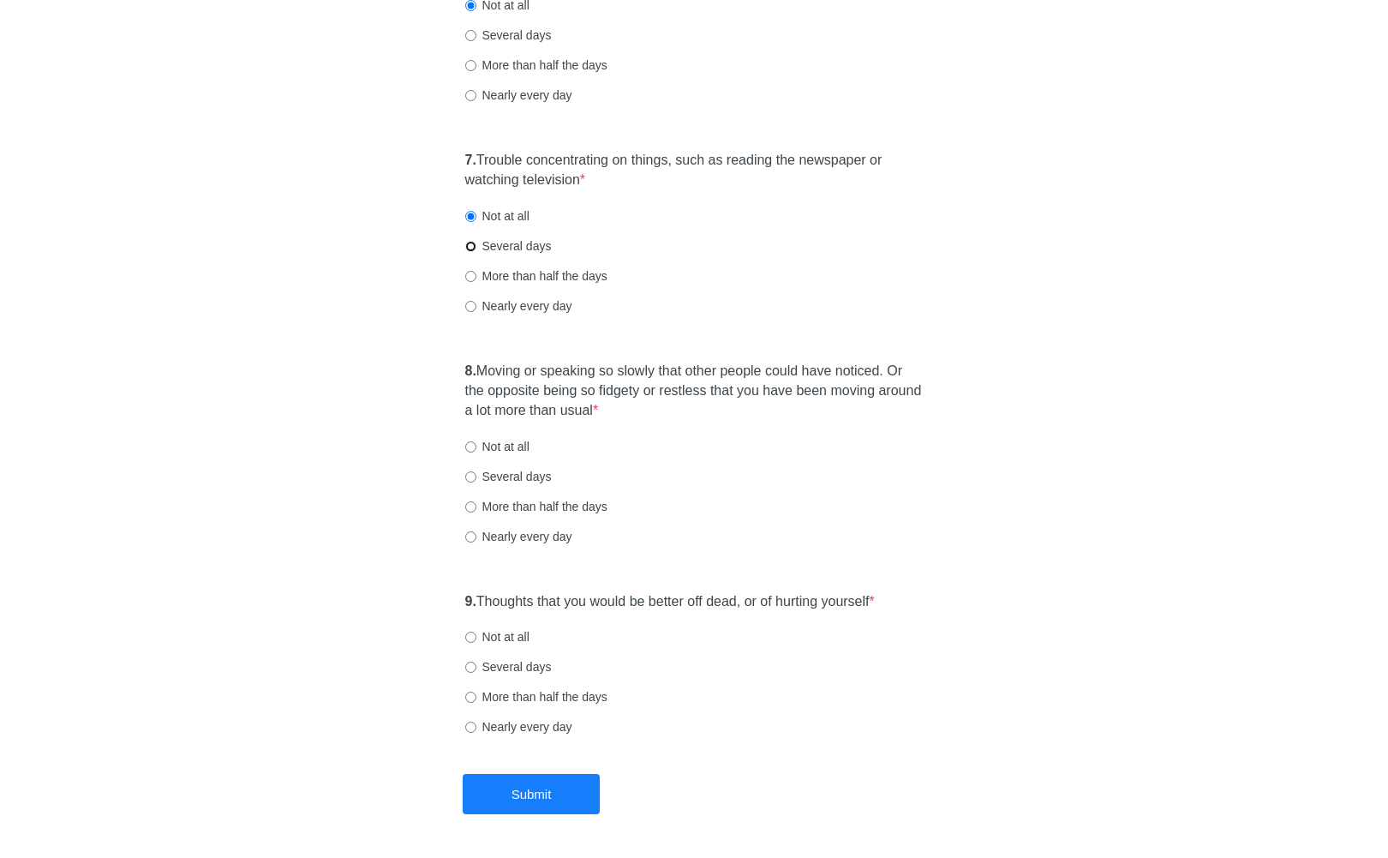
click at [476, 245] on input "Several days" at bounding box center [470, 246] width 11 height 11
radio input "true"
drag, startPoint x: 531, startPoint y: 385, endPoint x: 588, endPoint y: 392, distance: 57.0
click at [531, 385] on label "8. Moving or speaking so slowly that other people could have noticed. Or the op…" at bounding box center [694, 391] width 458 height 59
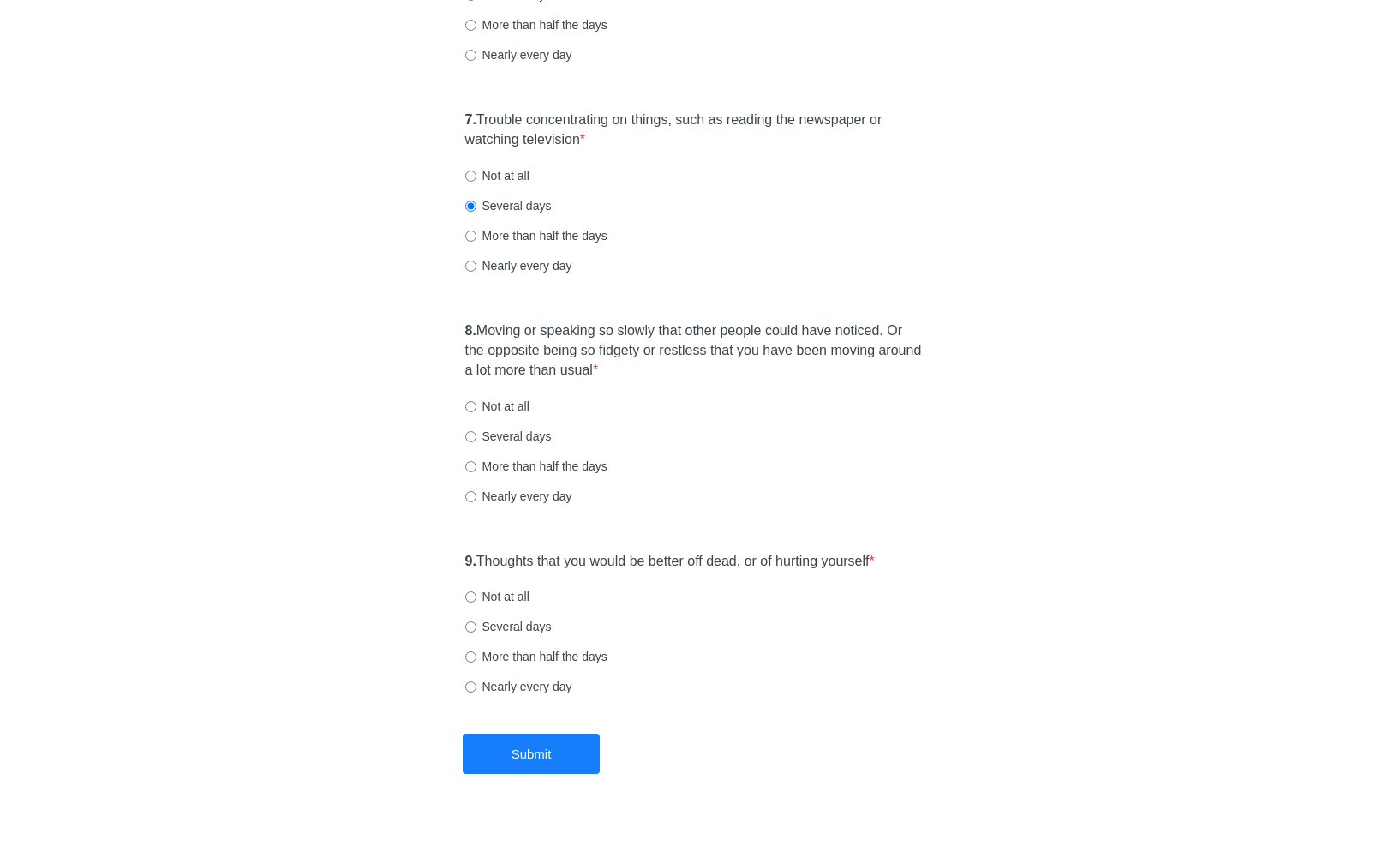
scroll to position [1261, 0]
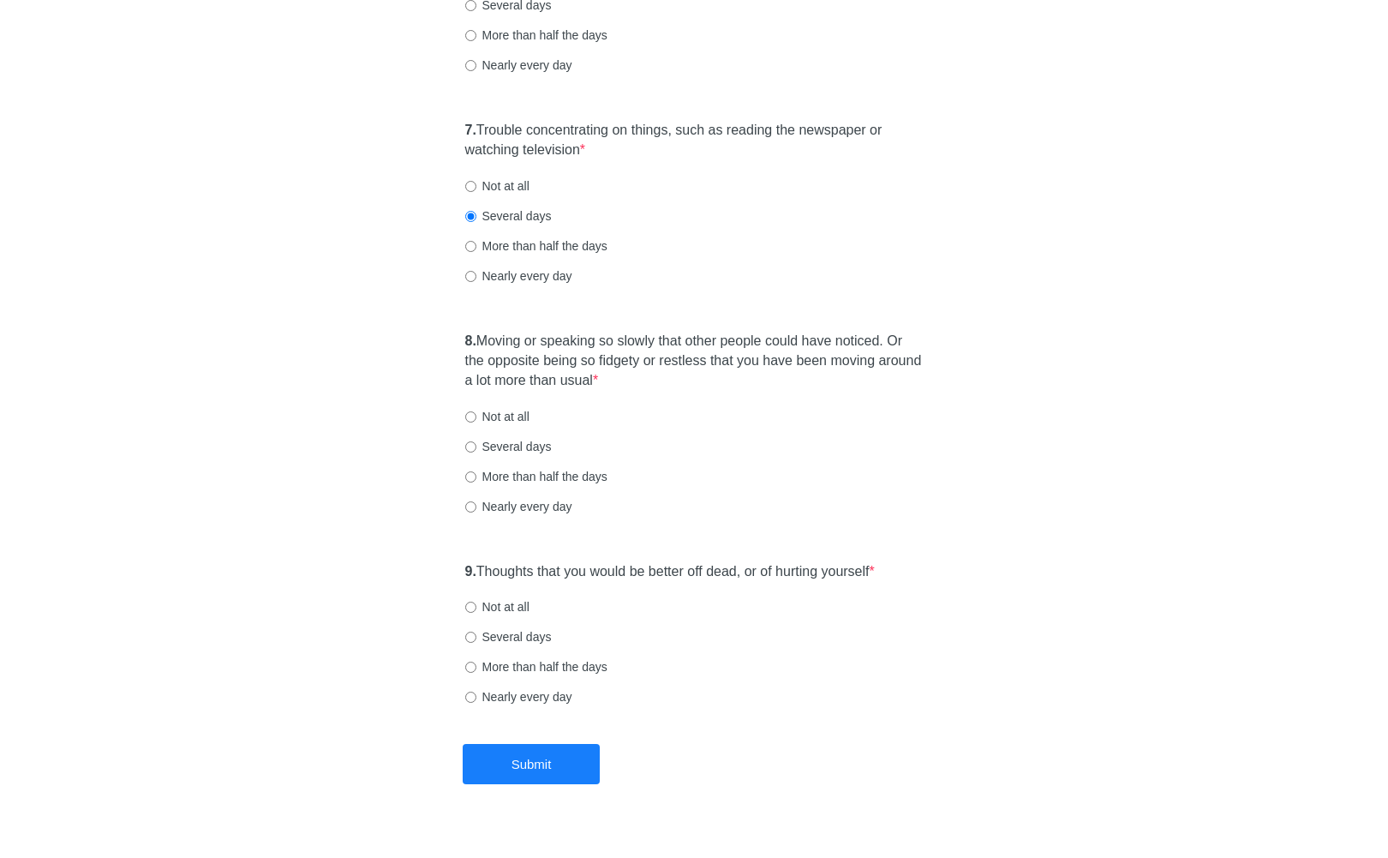
click at [527, 427] on div "8. Moving or speaking so slowly that other people could have noticed. Or the op…" at bounding box center [695, 432] width 476 height 218
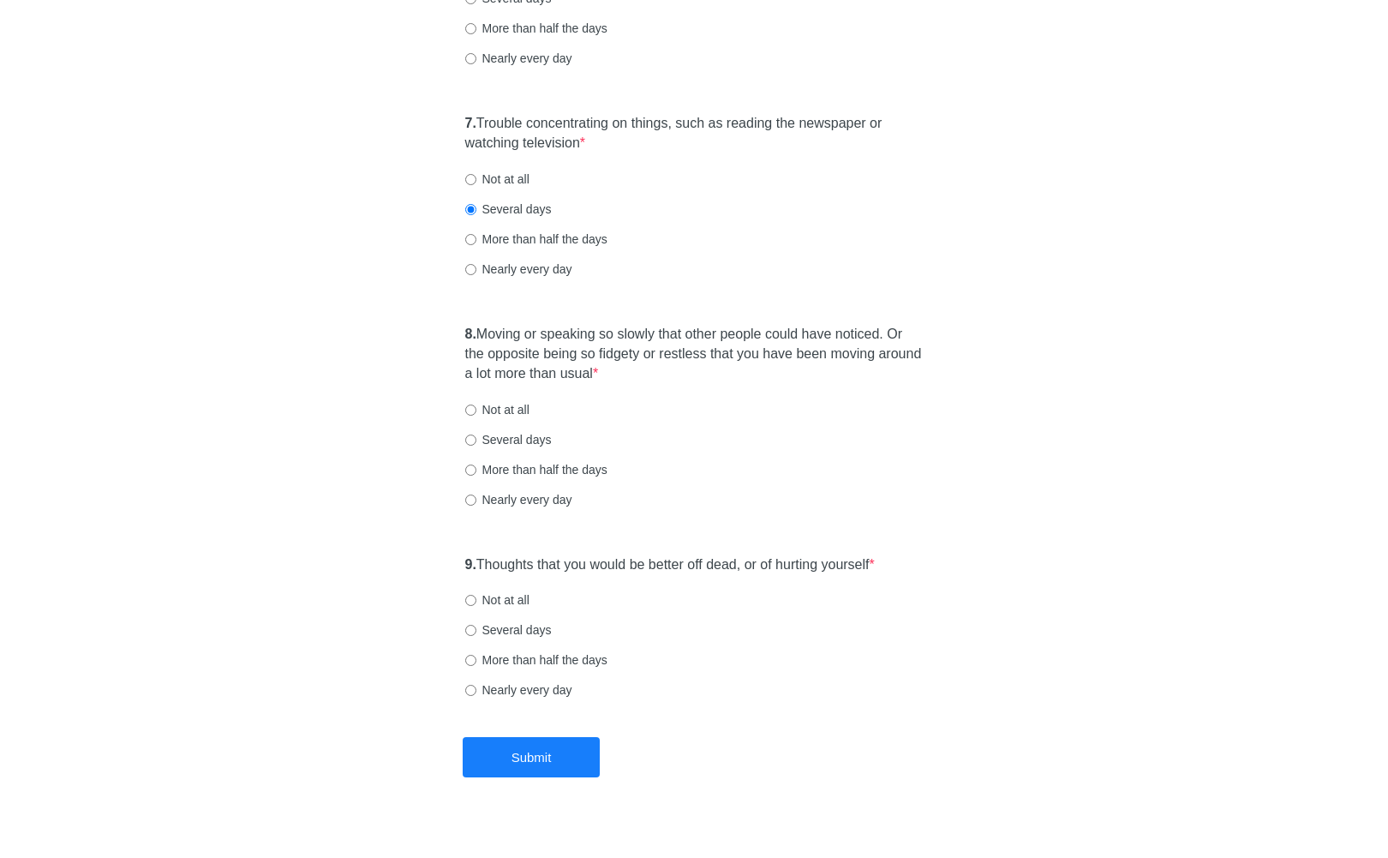
click at [524, 414] on label "Not at all" at bounding box center [497, 409] width 64 height 17
click at [476, 414] on input "Not at all" at bounding box center [470, 410] width 11 height 11
radio input "true"
click at [686, 555] on label "9. Thoughts that you would be better off dead, or of hurting yourself *" at bounding box center [670, 562] width 410 height 20
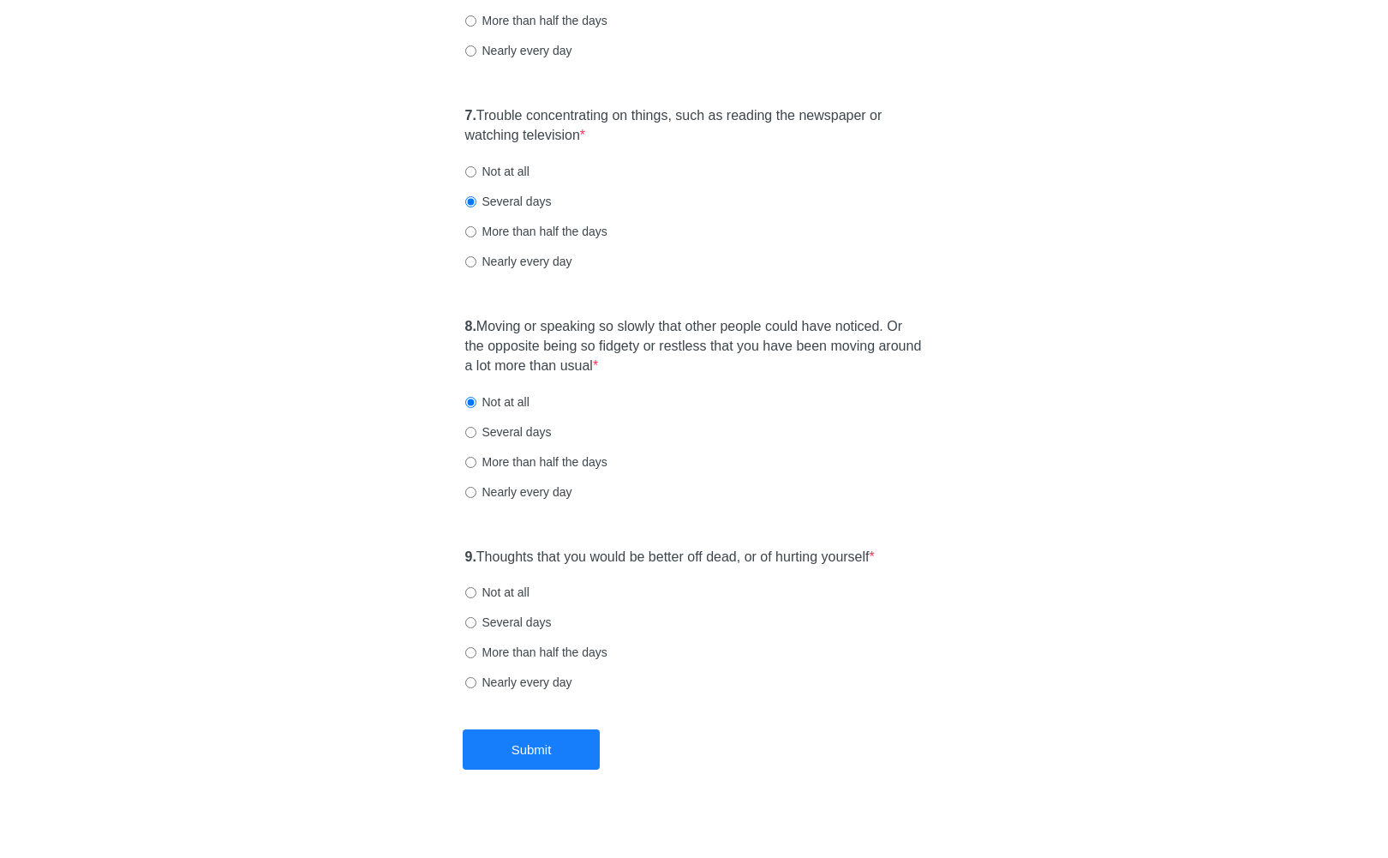
scroll to position [1282, 0]
click at [516, 592] on label "Not at all" at bounding box center [497, 591] width 64 height 17
click at [476, 592] on input "Not at all" at bounding box center [470, 591] width 11 height 11
radio input "true"
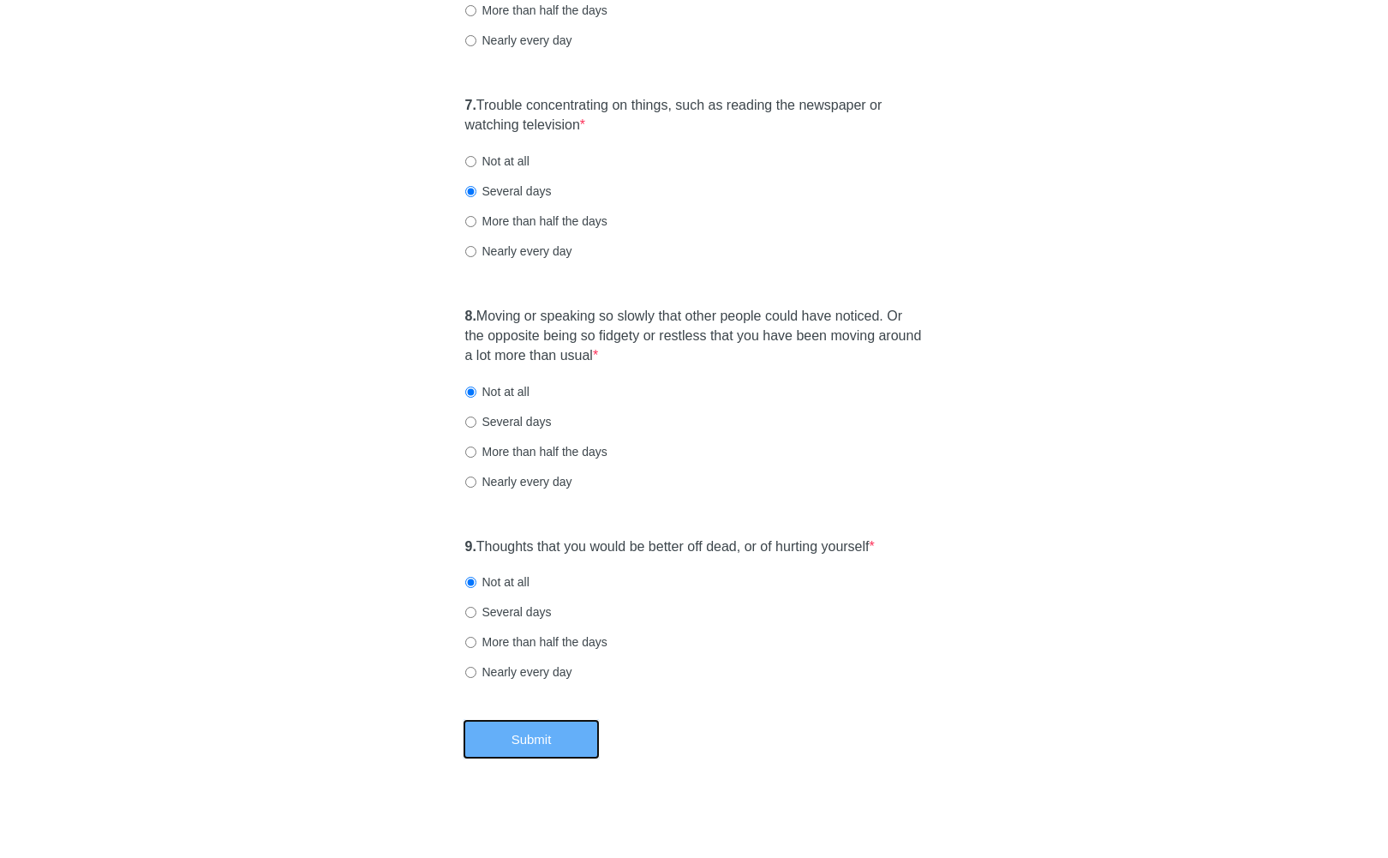
click at [567, 740] on button "Submit" at bounding box center [531, 739] width 137 height 40
